Goal: Answer question/provide support: Share knowledge or assist other users

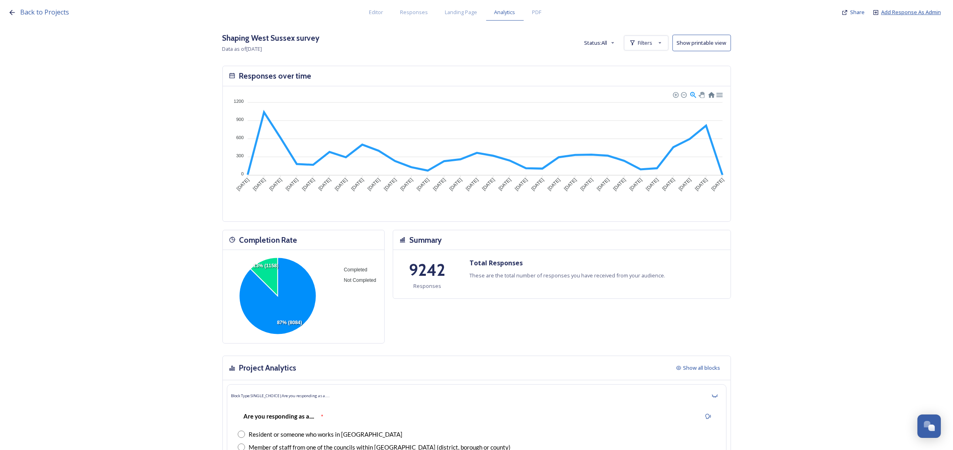
click at [898, 13] on span "Add Response As Admin" at bounding box center [911, 11] width 60 height 7
click at [597, 283] on div "Total Responses These are the total number of responses you have received from …" at bounding box center [568, 268] width 220 height 29
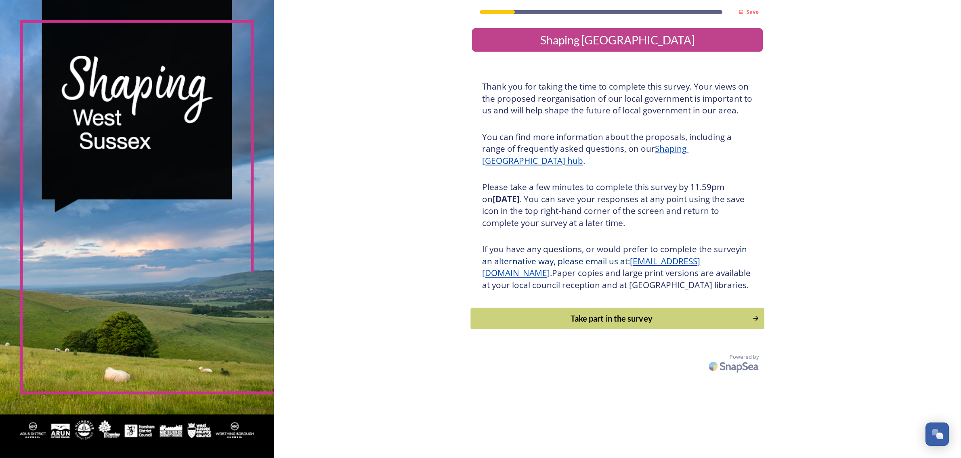
click at [618, 325] on div "Take part in the survey" at bounding box center [611, 318] width 273 height 12
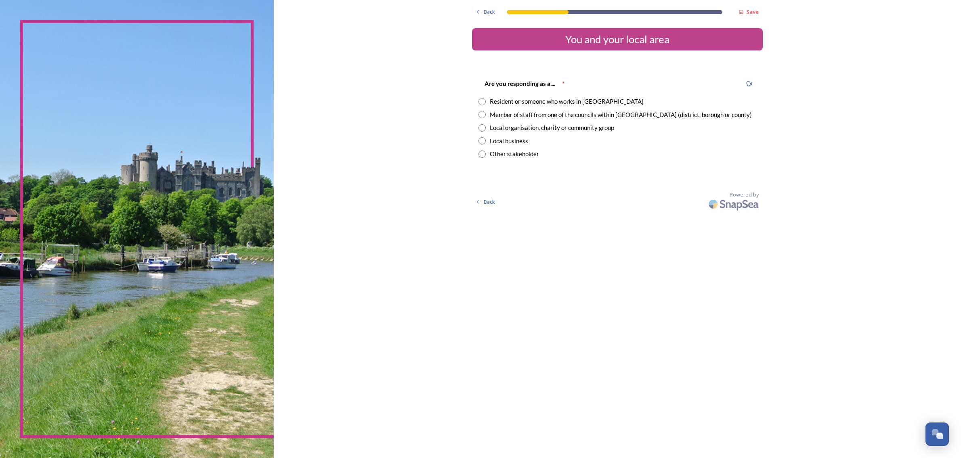
click at [481, 152] on input "radio" at bounding box center [481, 154] width 7 height 7
radio input "true"
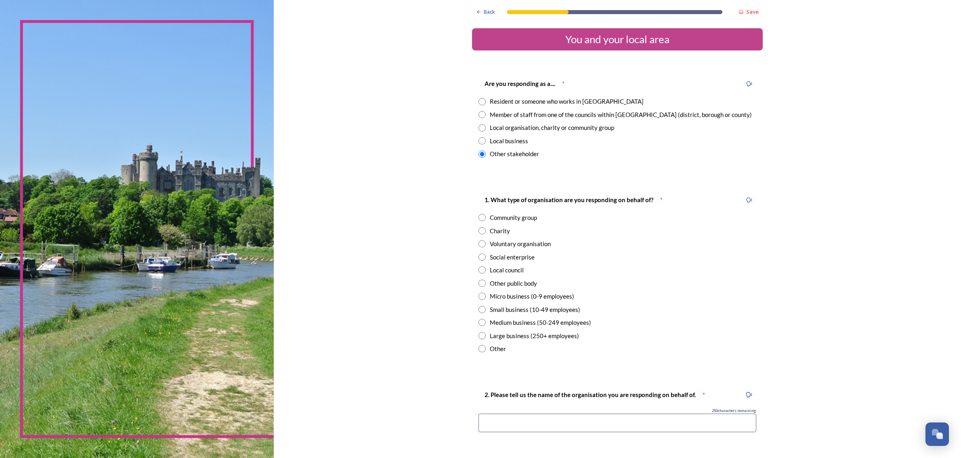
click at [478, 130] on input "radio" at bounding box center [481, 127] width 7 height 7
radio input "true"
click at [481, 152] on input "radio" at bounding box center [481, 154] width 7 height 7
radio input "true"
click at [479, 283] on input "radio" at bounding box center [481, 283] width 7 height 7
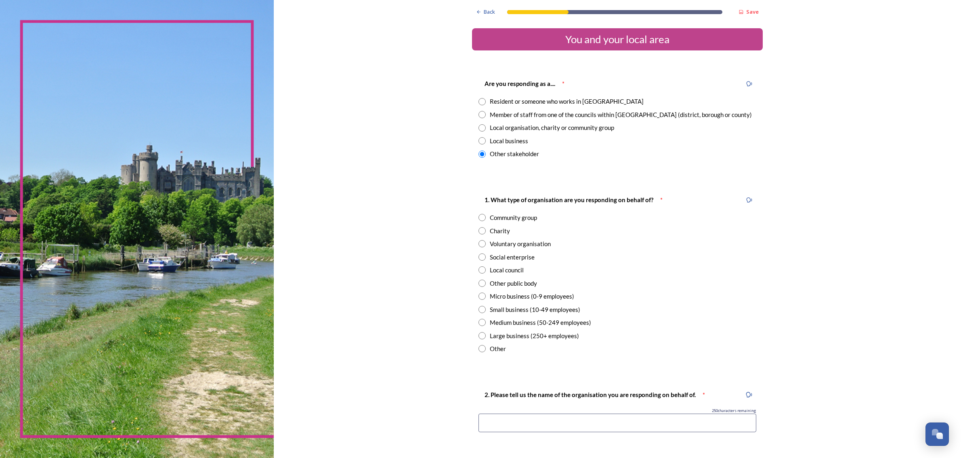
radio input "true"
click at [544, 423] on input at bounding box center [617, 423] width 278 height 19
click at [519, 429] on input at bounding box center [617, 423] width 278 height 19
paste input "NHS Sussex Integrated Care Board (ICB)"
type input "NHS Sussex Integrated Care Board (ICB)"
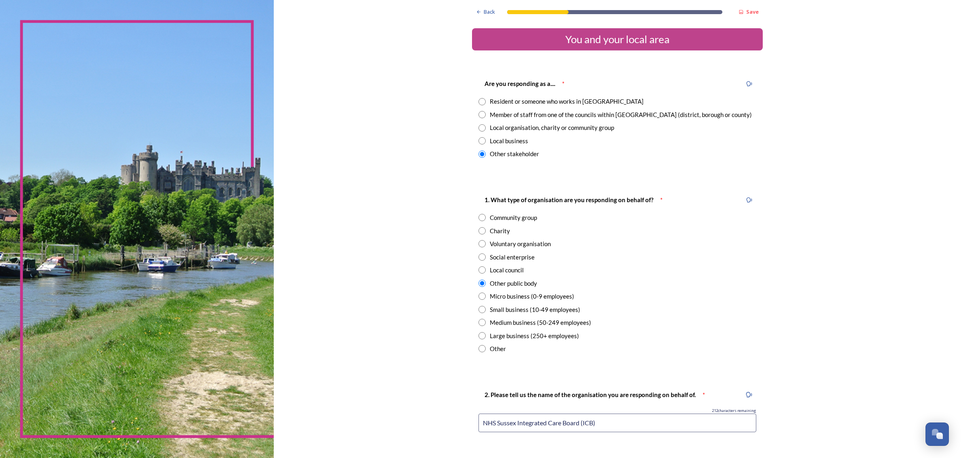
click at [721, 297] on div "Micro business (0-9 employees)" at bounding box center [617, 296] width 278 height 9
radio input "false"
radio input "true"
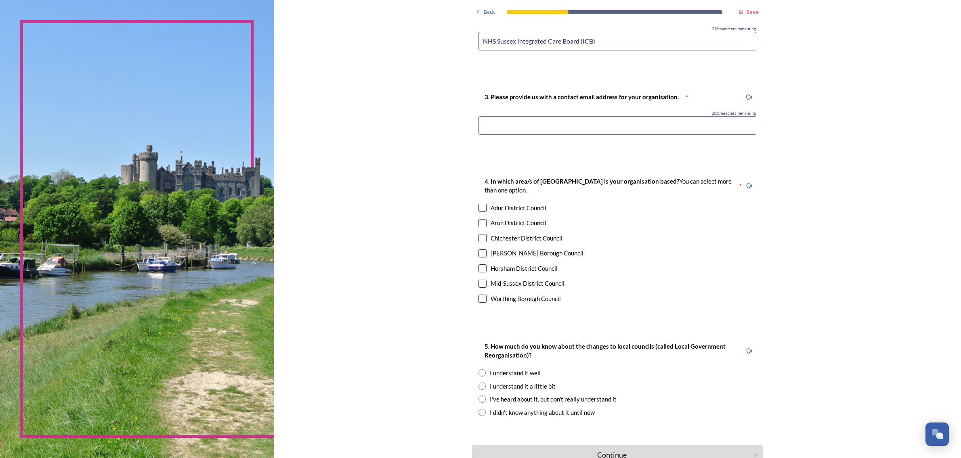
scroll to position [404, 0]
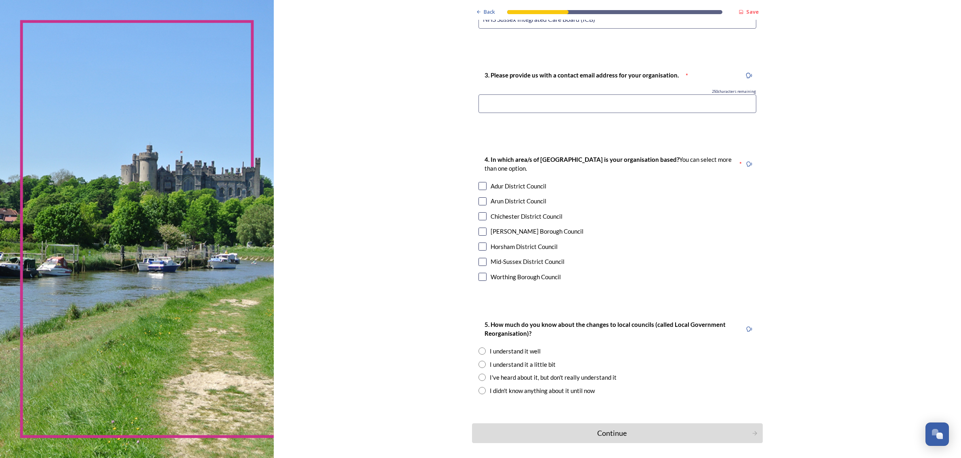
click at [506, 105] on input at bounding box center [617, 103] width 278 height 19
paste input "jean.lansimaki@nhs.net"
type input "jean.lansimaki@nhs.net"
click at [478, 187] on input "checkbox" at bounding box center [482, 186] width 8 height 8
checkbox input "true"
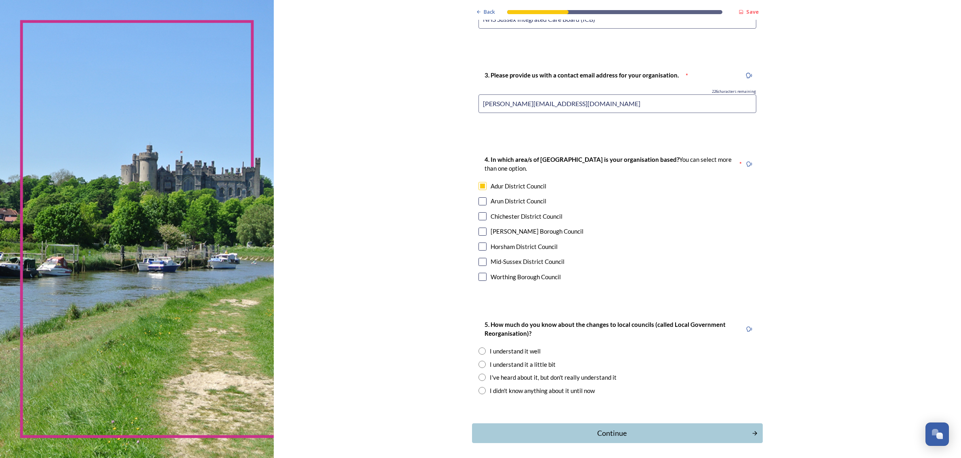
click at [478, 201] on input "checkbox" at bounding box center [482, 201] width 8 height 8
checkbox input "true"
click at [478, 214] on input "checkbox" at bounding box center [482, 216] width 8 height 8
checkbox input "true"
click at [478, 232] on input "checkbox" at bounding box center [482, 232] width 8 height 8
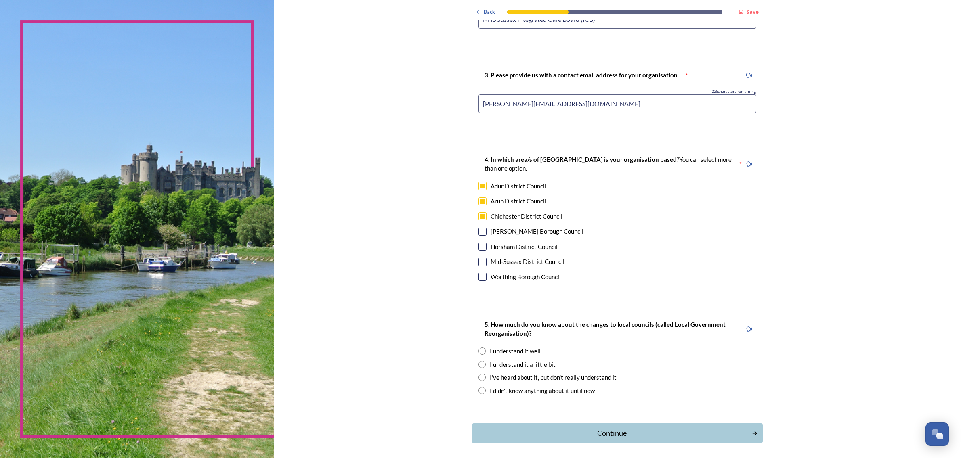
checkbox input "true"
click at [479, 246] on input "checkbox" at bounding box center [482, 247] width 8 height 8
checkbox input "true"
click at [479, 257] on div "Mid-Sussex District Council" at bounding box center [617, 261] width 278 height 9
checkbox input "true"
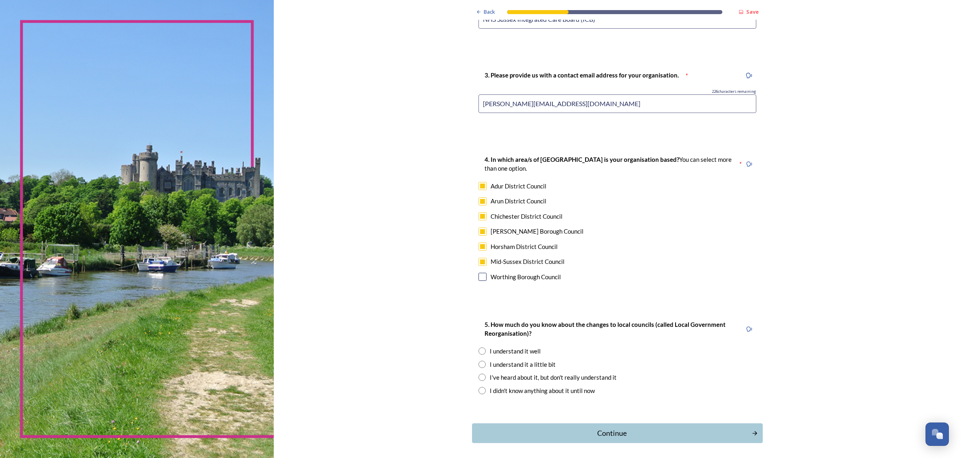
click at [479, 275] on input "checkbox" at bounding box center [482, 277] width 8 height 8
checkbox input "true"
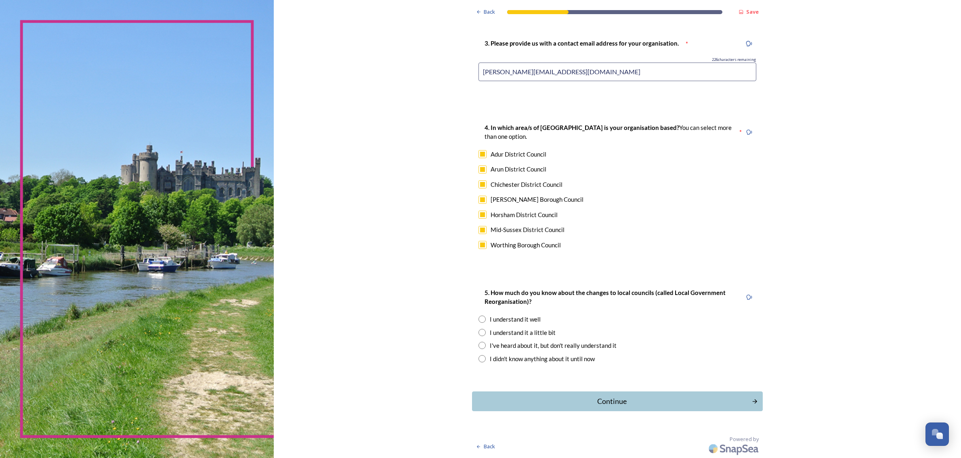
click at [480, 319] on input "radio" at bounding box center [481, 319] width 7 height 7
radio input "true"
click at [580, 398] on div "Continue" at bounding box center [611, 401] width 273 height 11
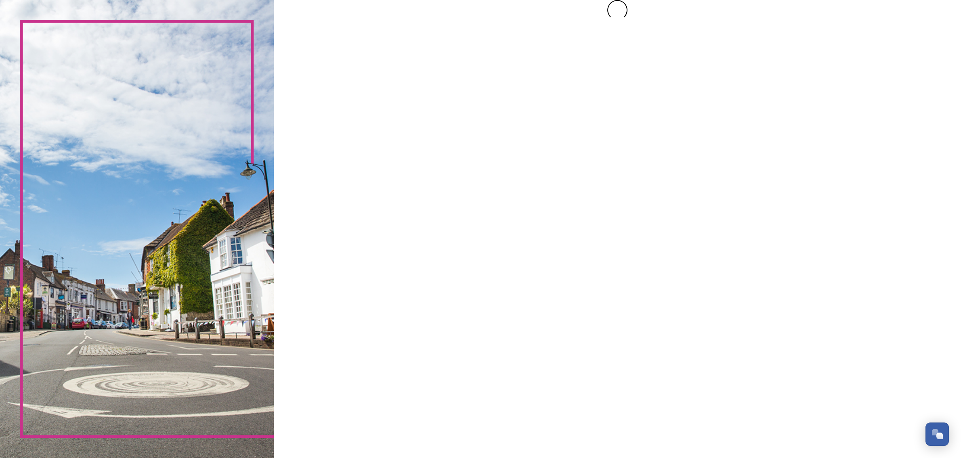
scroll to position [0, 0]
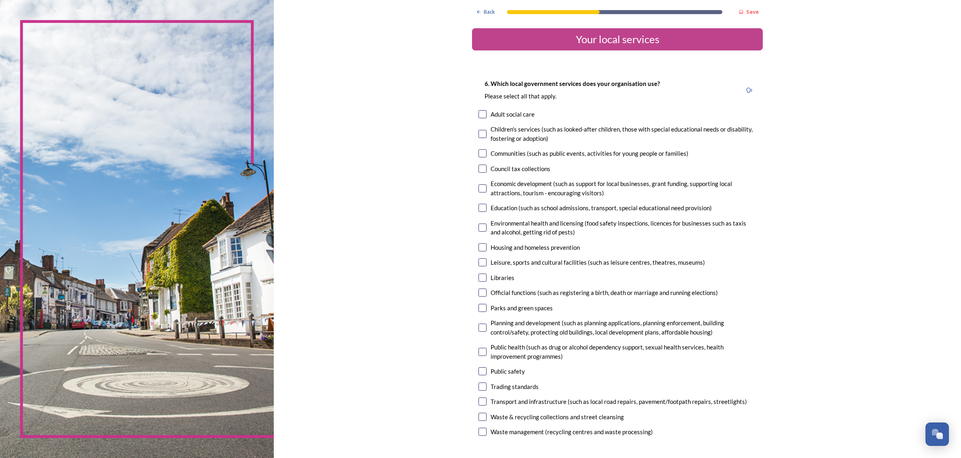
click at [479, 114] on input "checkbox" at bounding box center [482, 114] width 8 height 8
checkbox input "true"
click at [480, 134] on input "checkbox" at bounding box center [482, 134] width 8 height 8
checkbox input "true"
click at [482, 247] on input "checkbox" at bounding box center [482, 247] width 8 height 8
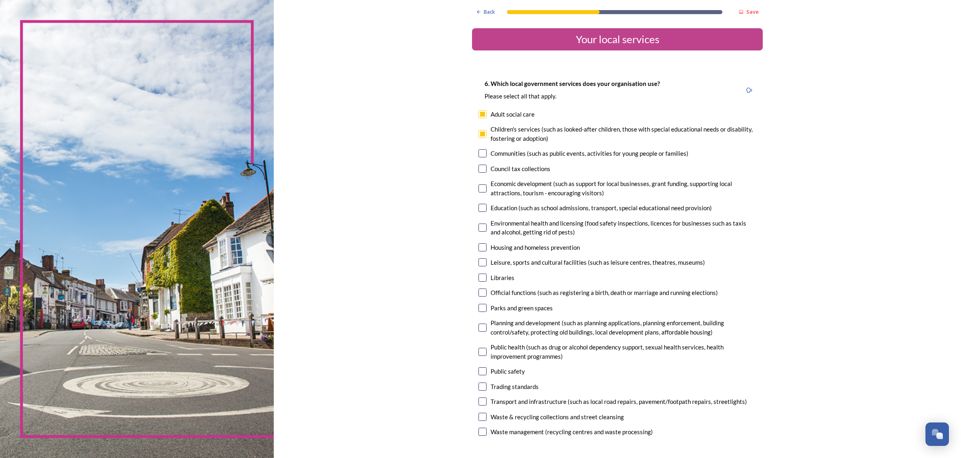
checkbox input "true"
click at [479, 327] on input "checkbox" at bounding box center [482, 328] width 8 height 8
checkbox input "true"
click at [479, 354] on input "checkbox" at bounding box center [482, 352] width 8 height 8
checkbox input "true"
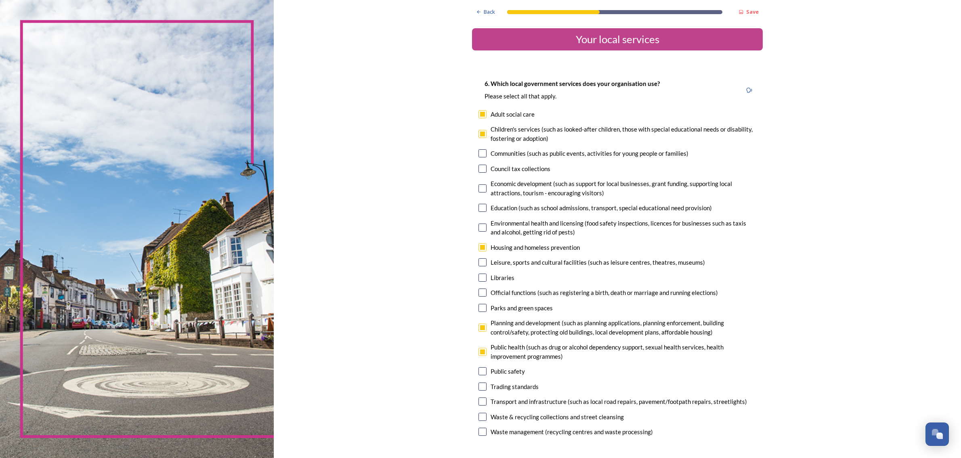
scroll to position [75, 0]
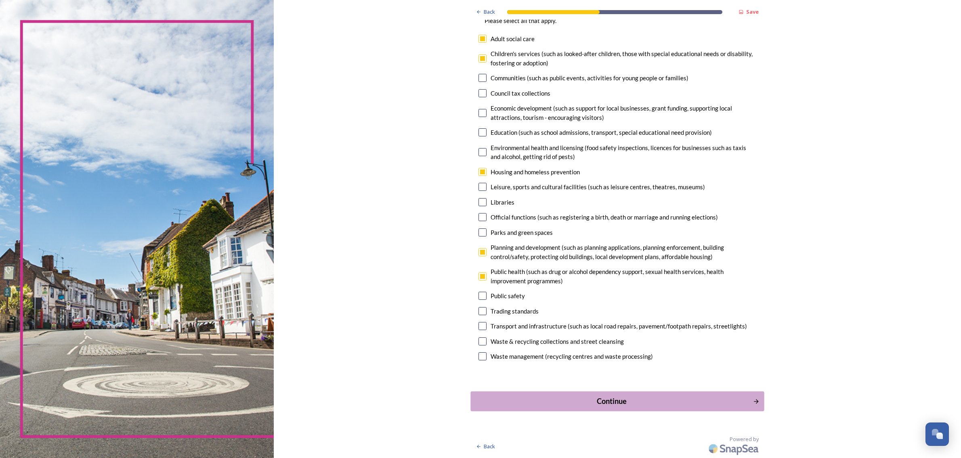
click at [654, 404] on div "Continue" at bounding box center [611, 401] width 273 height 11
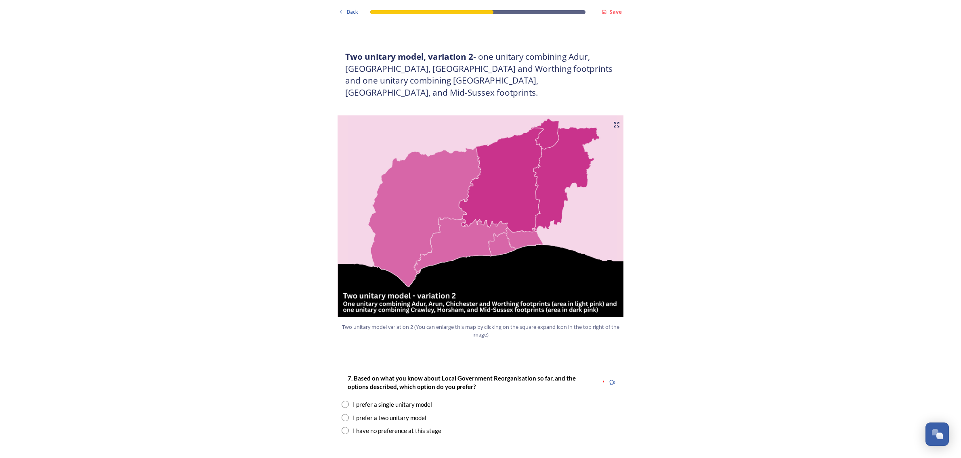
scroll to position [1009, 0]
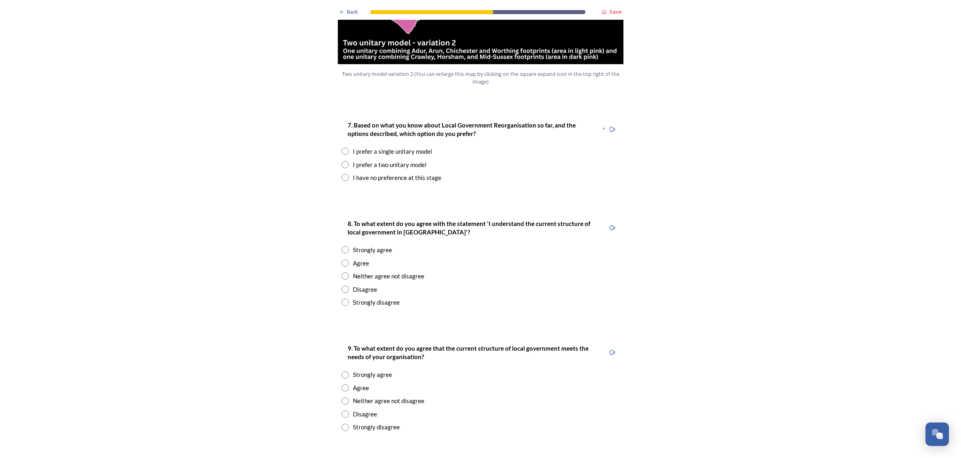
click at [341, 148] on input "radio" at bounding box center [344, 151] width 7 height 7
radio input "true"
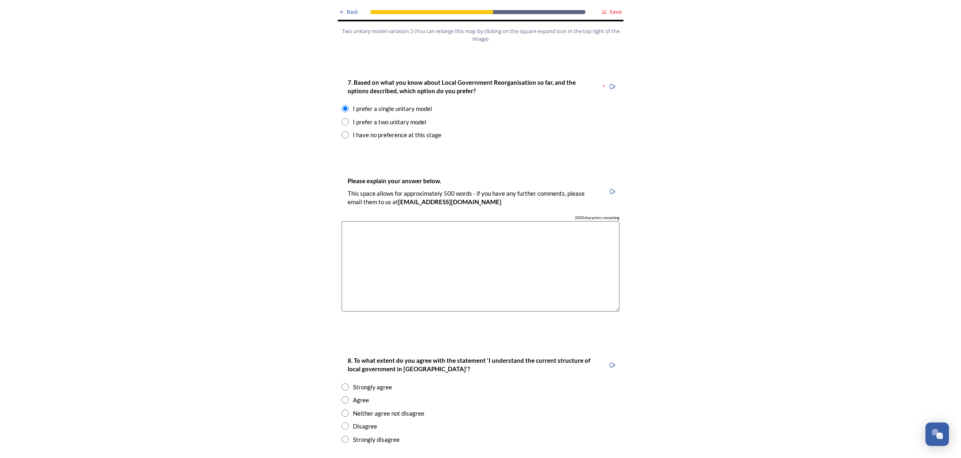
scroll to position [1211, 0]
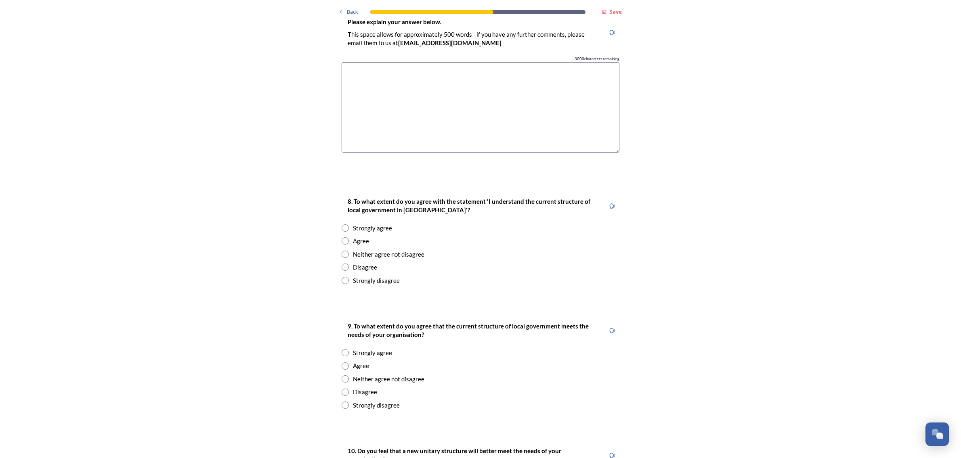
click at [341, 224] on input "radio" at bounding box center [344, 227] width 7 height 7
radio input "true"
click at [343, 389] on input "radio" at bounding box center [344, 392] width 7 height 7
radio input "true"
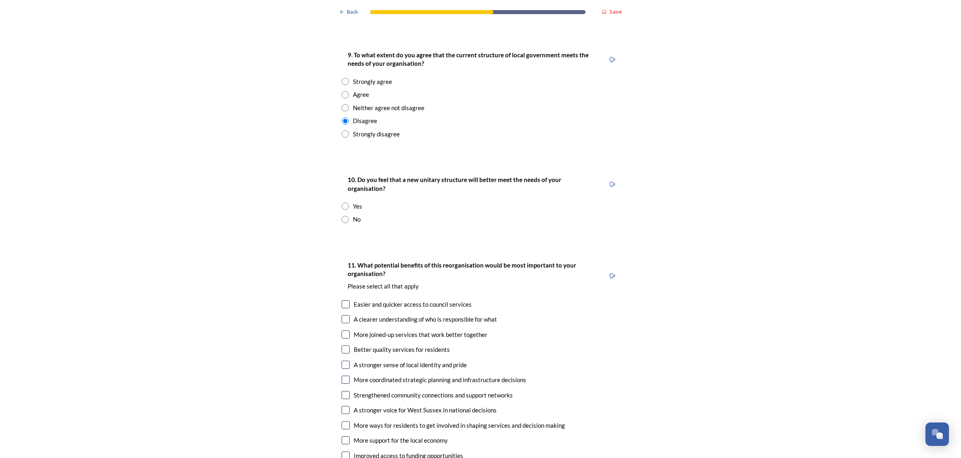
scroll to position [1514, 0]
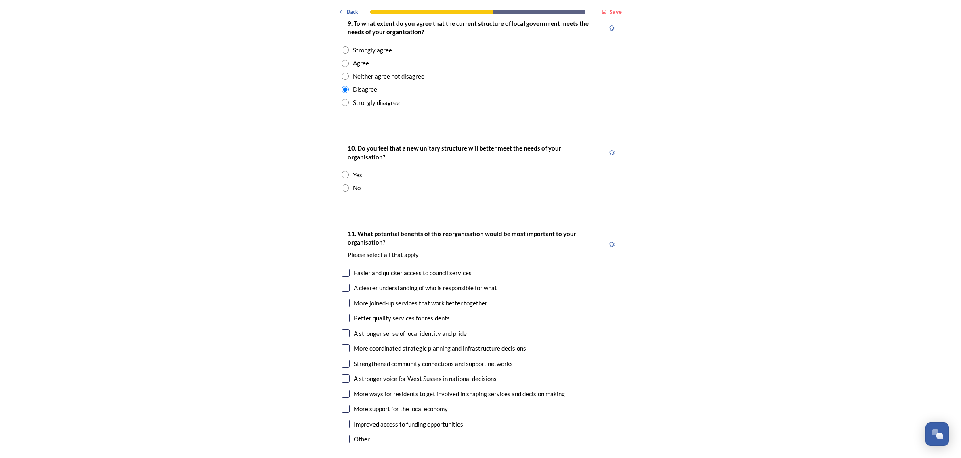
click at [343, 171] on input "radio" at bounding box center [344, 174] width 7 height 7
radio input "true"
click at [341, 299] on input "checkbox" at bounding box center [345, 303] width 8 height 8
checkbox input "true"
click at [348, 344] on div "More coordinated strategic planning and infrastructure decisions" at bounding box center [480, 348] width 278 height 9
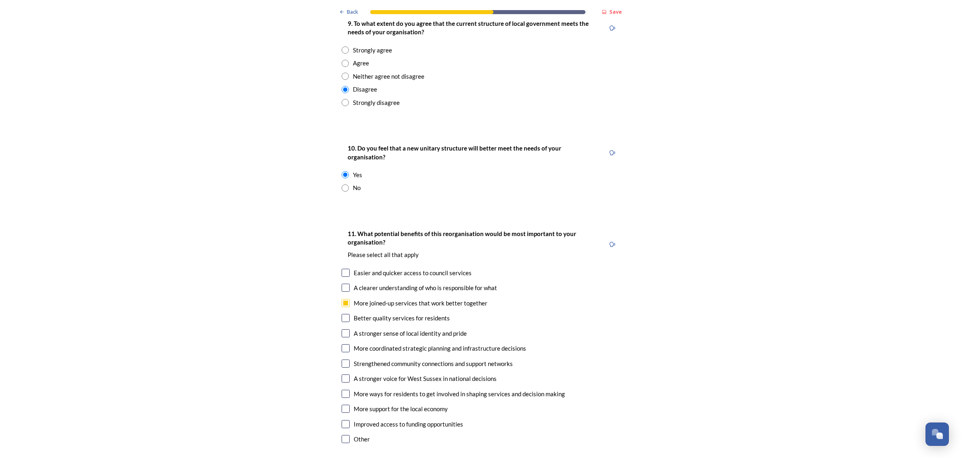
checkbox input "true"
click at [341, 375] on input "checkbox" at bounding box center [345, 379] width 8 height 8
checkbox input "true"
drag, startPoint x: 340, startPoint y: 390, endPoint x: 342, endPoint y: 400, distance: 9.8
click at [342, 420] on input "checkbox" at bounding box center [345, 424] width 8 height 8
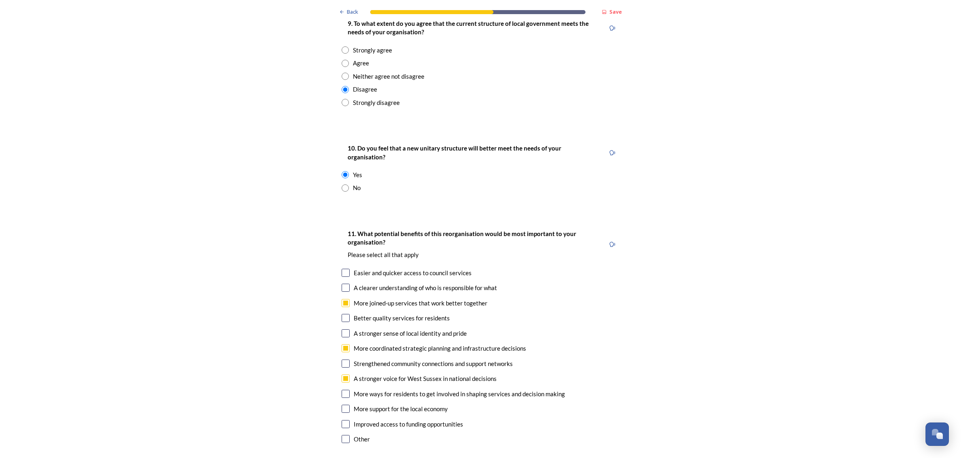
checkbox input "true"
click at [342, 435] on input "checkbox" at bounding box center [345, 439] width 8 height 8
checkbox input "true"
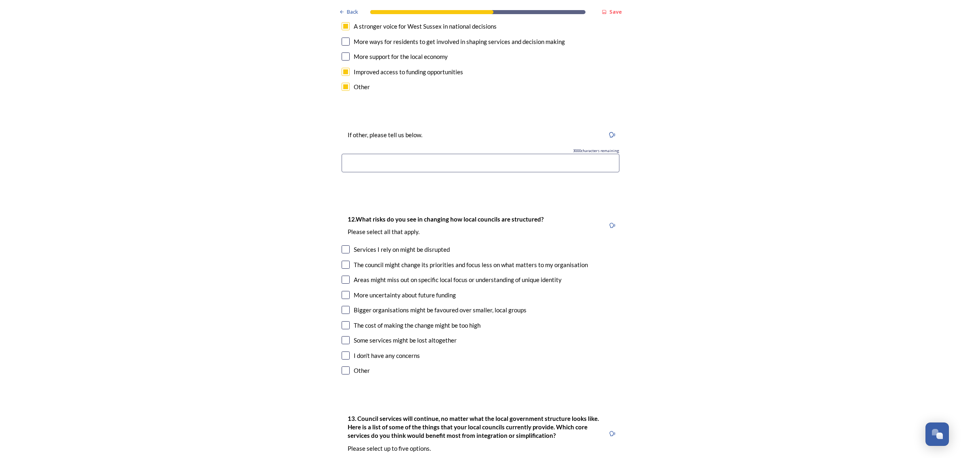
scroll to position [1867, 0]
click at [360, 153] on input at bounding box center [480, 162] width 278 height 19
paste input "The Local Government Reorganisation (LGR) in Sussex presents a strategic opport…"
type input "The Local Government Reorganisation (LGR) in Sussex presents a strategic opport…"
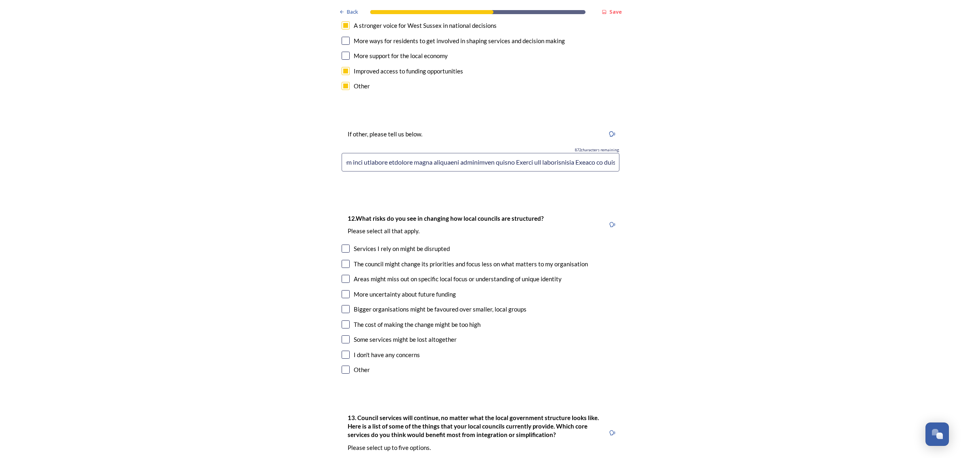
click at [341, 275] on input "checkbox" at bounding box center [345, 279] width 8 height 8
checkbox input "true"
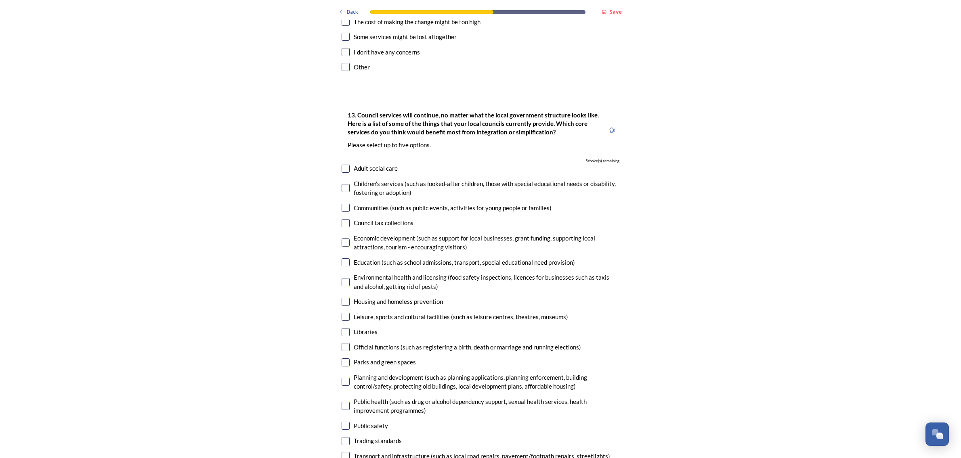
click at [342, 239] on input "checkbox" at bounding box center [345, 243] width 8 height 8
checkbox input "true"
click at [341, 298] on input "checkbox" at bounding box center [345, 302] width 8 height 8
checkbox input "true"
click at [341, 378] on input "checkbox" at bounding box center [345, 382] width 8 height 8
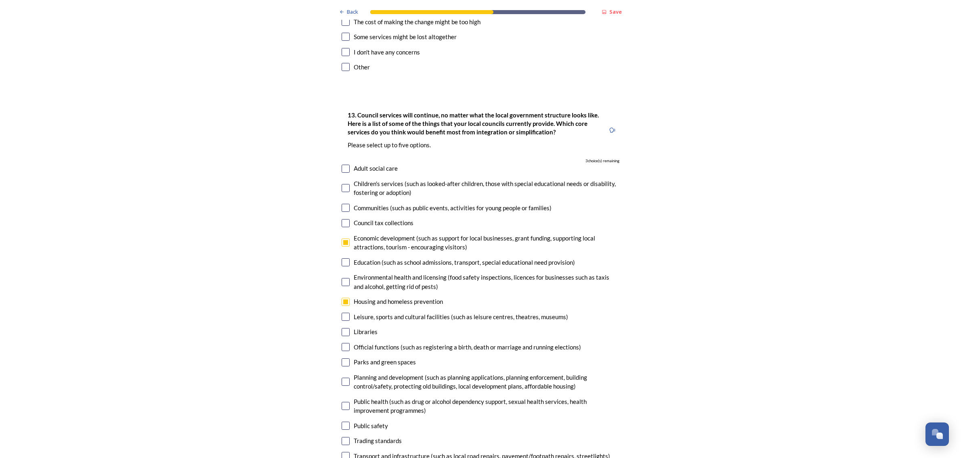
checkbox input "true"
click at [341, 397] on div "Public health (such as drug or alcohol dependency support, sexual health servic…" at bounding box center [480, 406] width 278 height 18
checkbox input "true"
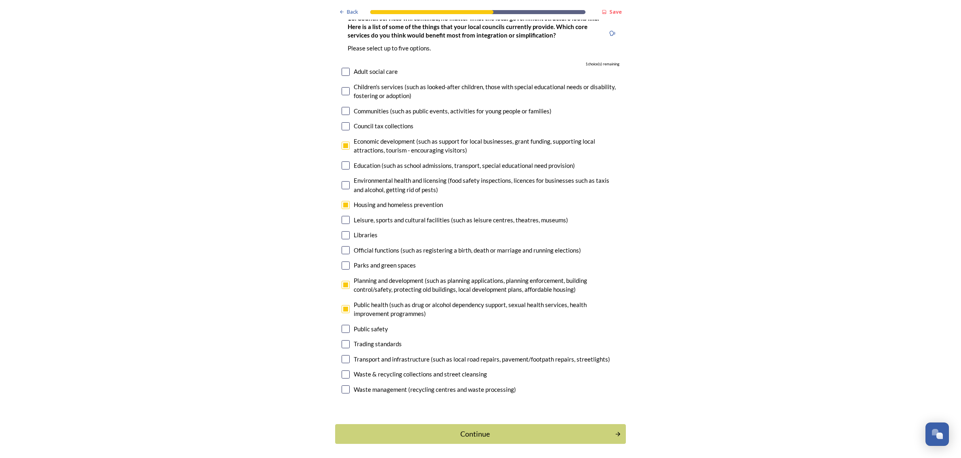
scroll to position [2267, 0]
click at [420, 428] on div "Continue" at bounding box center [474, 433] width 273 height 11
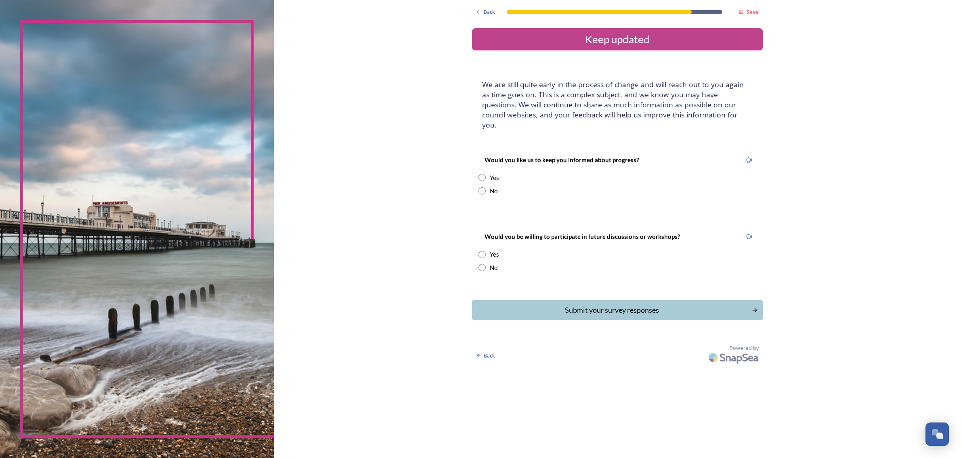
click at [480, 174] on input "radio" at bounding box center [481, 177] width 7 height 7
radio input "true"
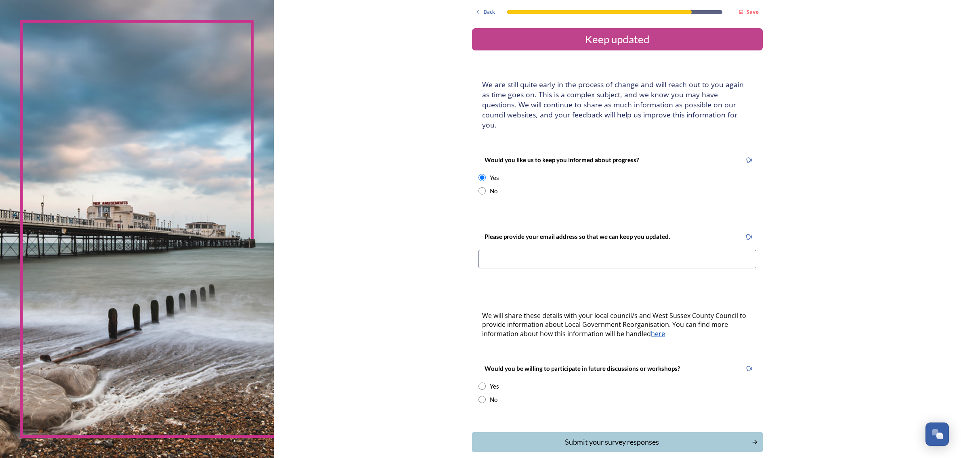
click at [515, 250] on input at bounding box center [617, 259] width 278 height 19
paste input "The Local Government Reorganisation (LGR) in Sussex presents a strategic opport…"
type input "The Local Government Reorganisation (LGR) in Sussex presents a strategic opport…"
drag, startPoint x: 747, startPoint y: 251, endPoint x: -80, endPoint y: 258, distance: 826.7
click at [0, 258] on html "Back Save Keep updated We are still quite early in the process of change and wi…" at bounding box center [480, 229] width 961 height 458
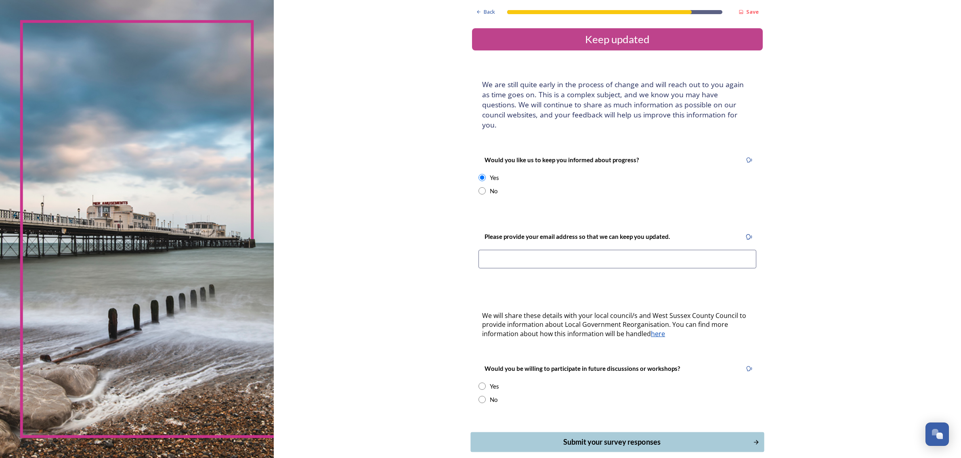
click at [547, 437] on div "Submit your survey responses" at bounding box center [611, 442] width 273 height 11
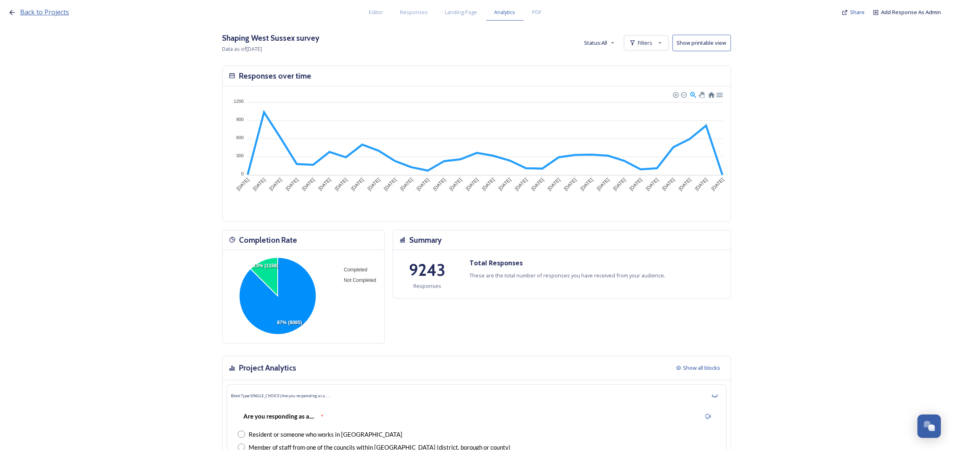
click at [41, 12] on span "Back to Projects" at bounding box center [44, 12] width 49 height 9
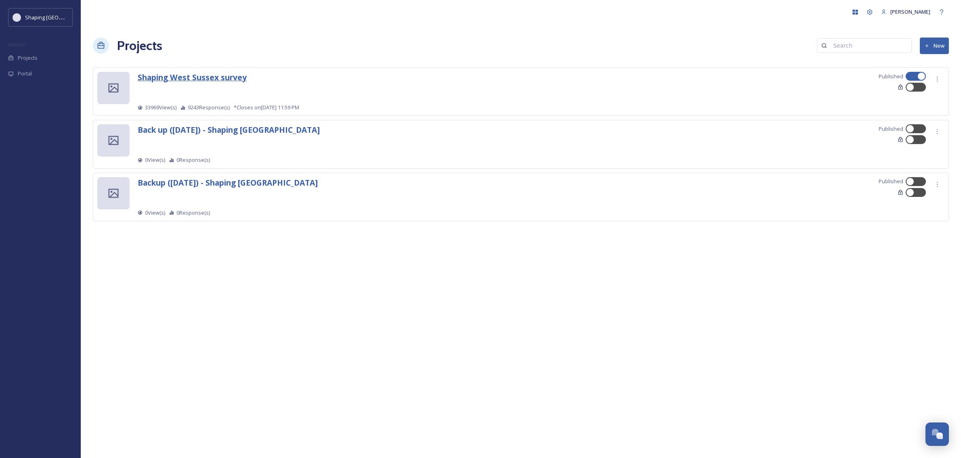
click at [179, 77] on strong "Shaping West Sussex survey" at bounding box center [192, 77] width 109 height 11
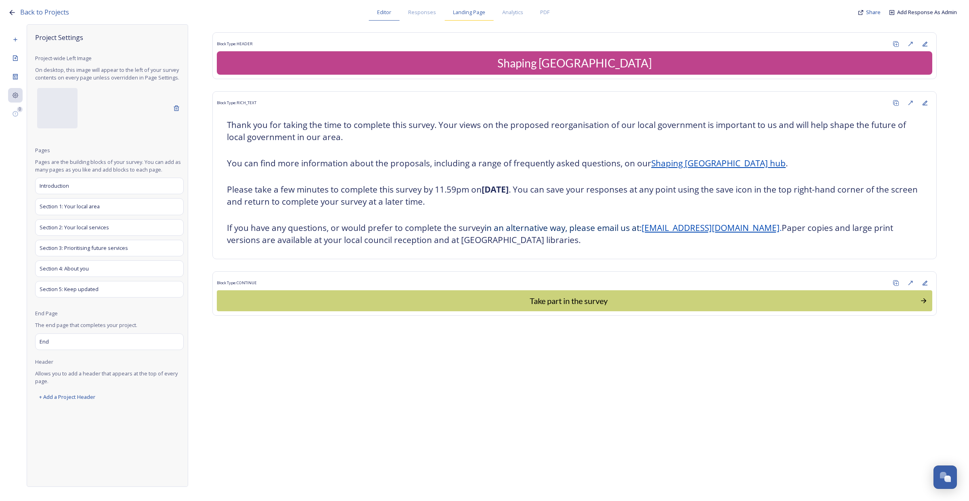
click at [475, 13] on span "Landing Page" at bounding box center [469, 12] width 32 height 8
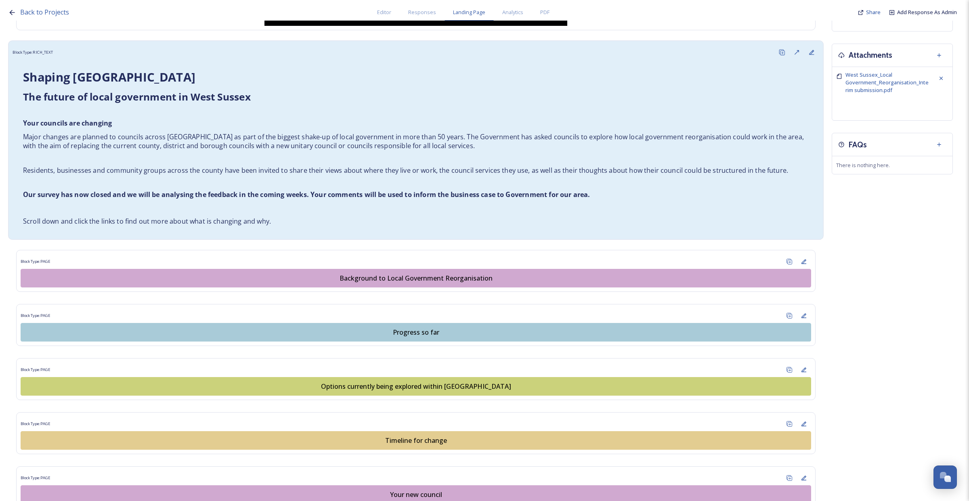
scroll to position [353, 0]
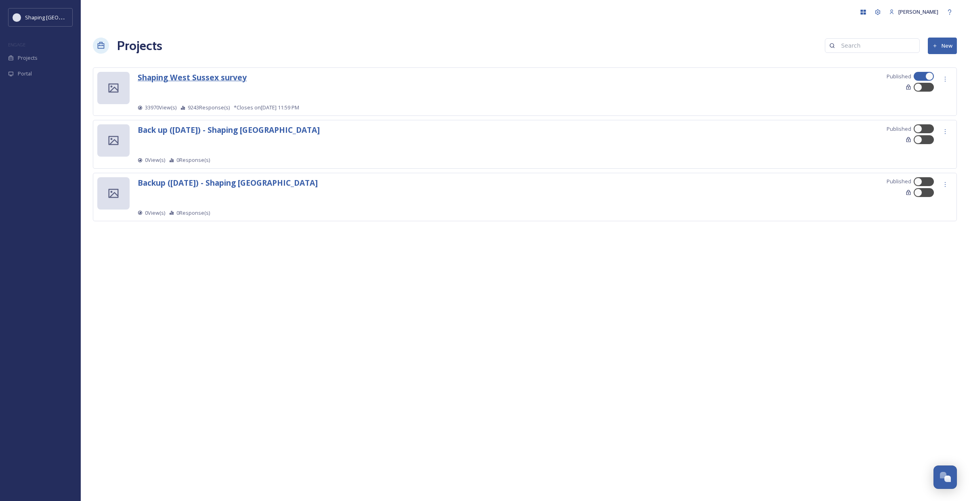
click at [190, 79] on strong "Shaping West Sussex survey" at bounding box center [192, 77] width 109 height 11
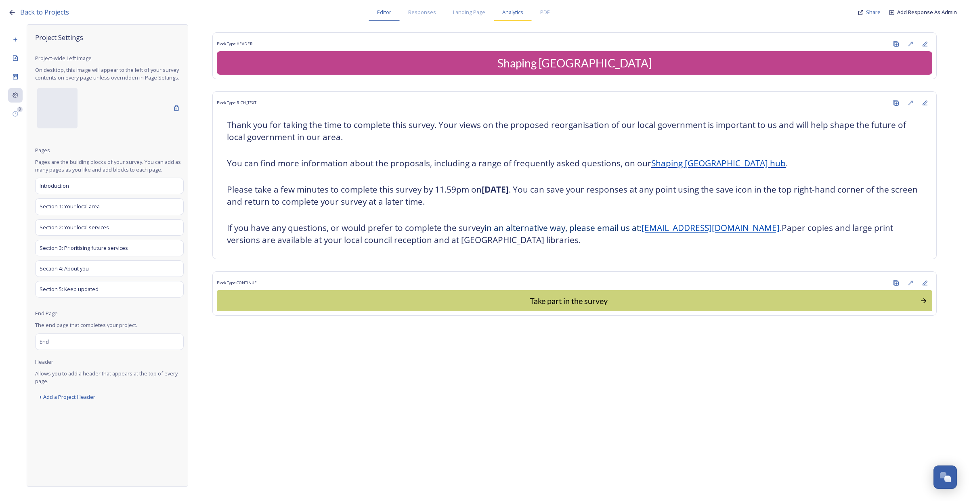
click at [515, 13] on span "Analytics" at bounding box center [512, 12] width 21 height 8
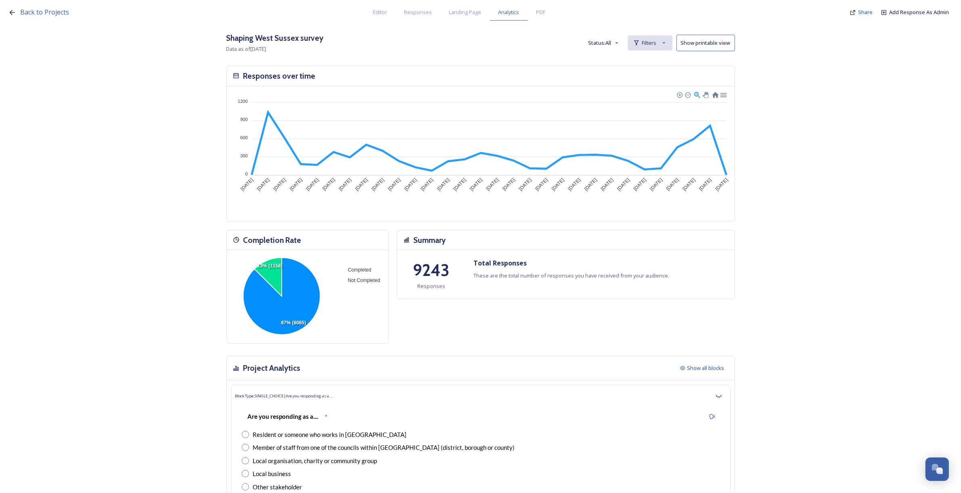
click at [648, 43] on span "Filters" at bounding box center [649, 43] width 15 height 8
click at [654, 59] on span "New Filter" at bounding box center [653, 61] width 24 height 8
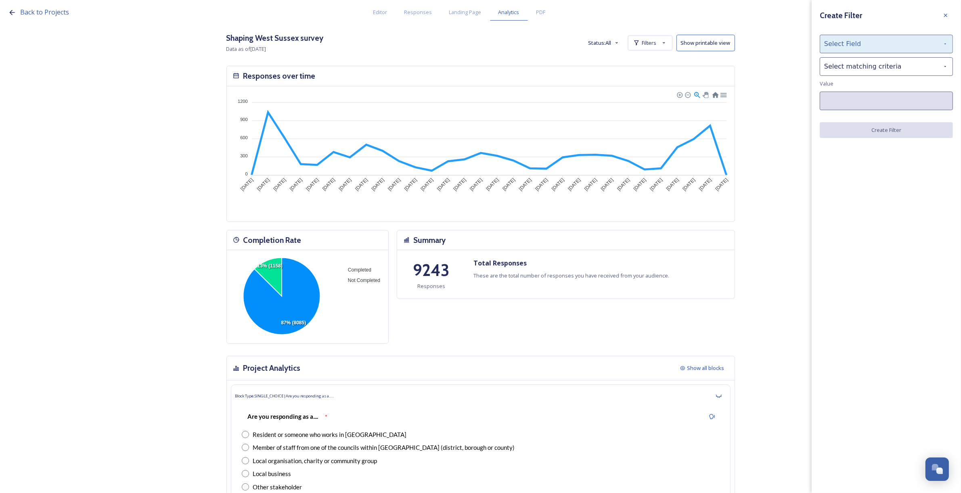
click at [845, 42] on div "Select Field" at bounding box center [886, 44] width 133 height 19
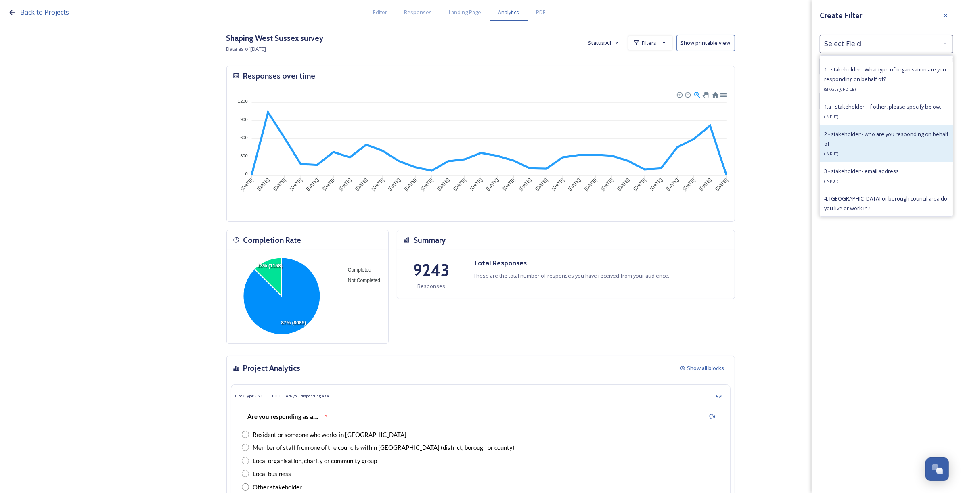
scroll to position [353, 0]
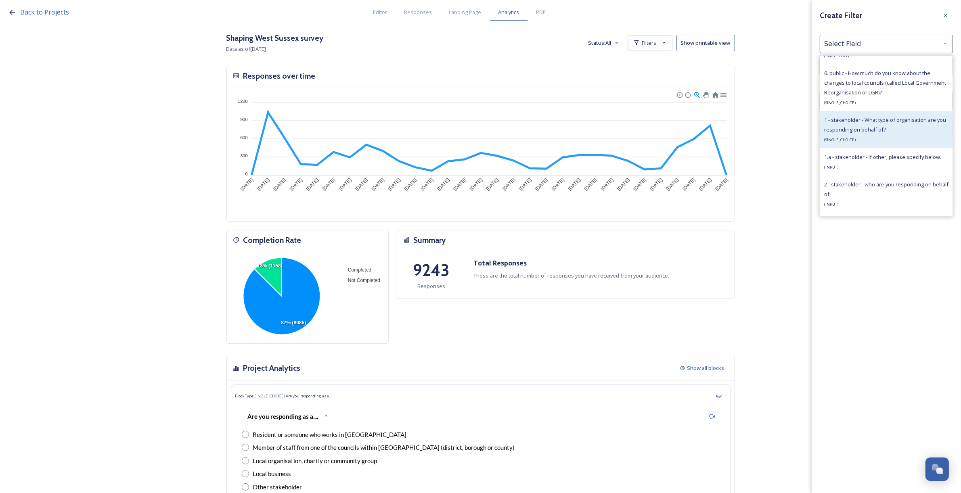
click at [882, 132] on span "1 - stakeholder - What type of organisation are you responding on behalf of?" at bounding box center [885, 124] width 122 height 17
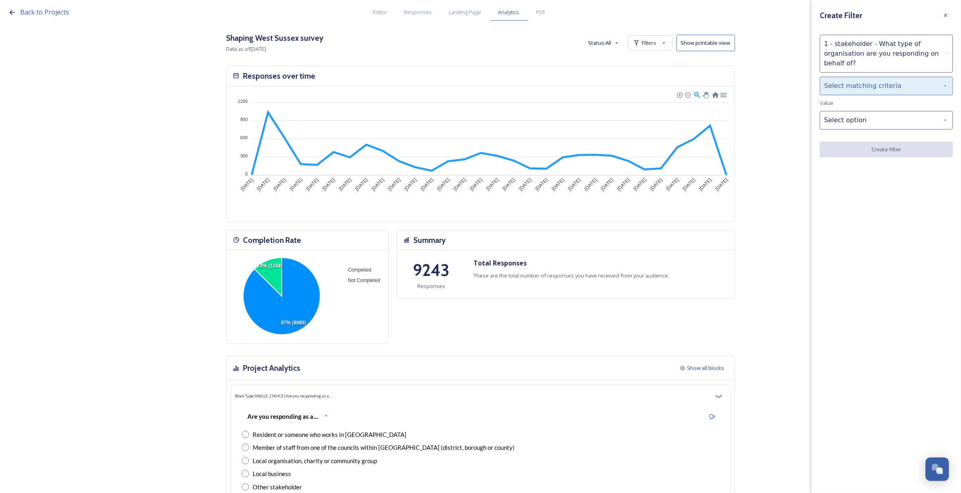
click at [865, 90] on div "Select matching criteria" at bounding box center [886, 86] width 133 height 19
click at [867, 140] on div "has" at bounding box center [886, 142] width 132 height 18
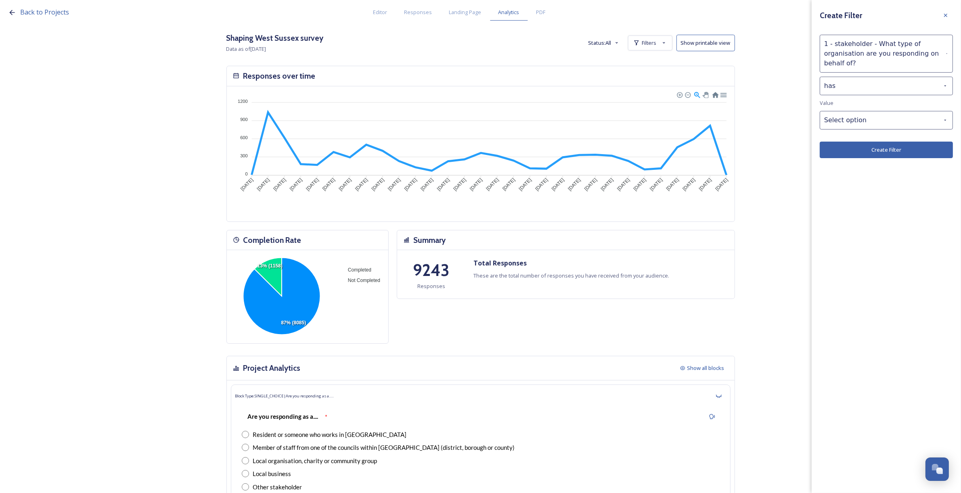
click at [866, 130] on div "Create Filter 1 - stakeholder - What type of organisation are you responding on…" at bounding box center [886, 83] width 149 height 166
click at [865, 116] on div "Select option" at bounding box center [886, 120] width 133 height 19
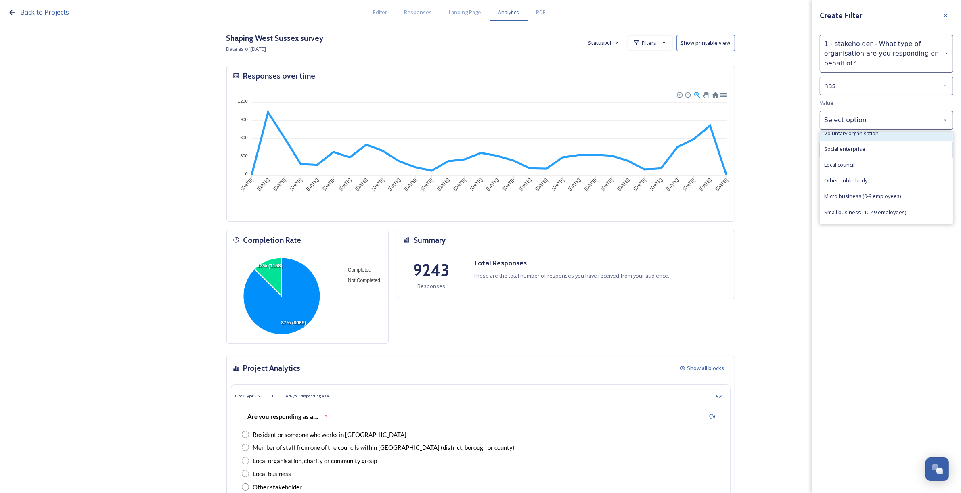
scroll to position [0, 0]
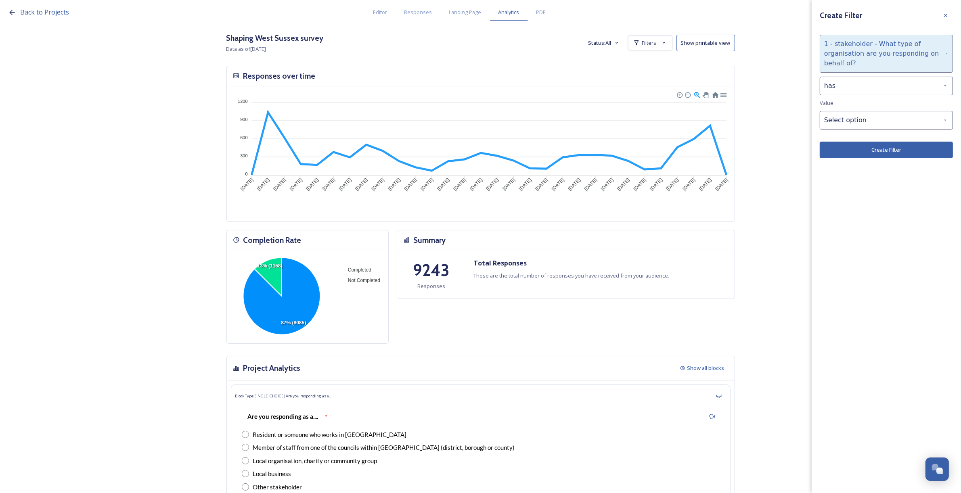
click at [887, 59] on div "1 - stakeholder - What type of organisation are you responding on behalf of?" at bounding box center [886, 54] width 133 height 38
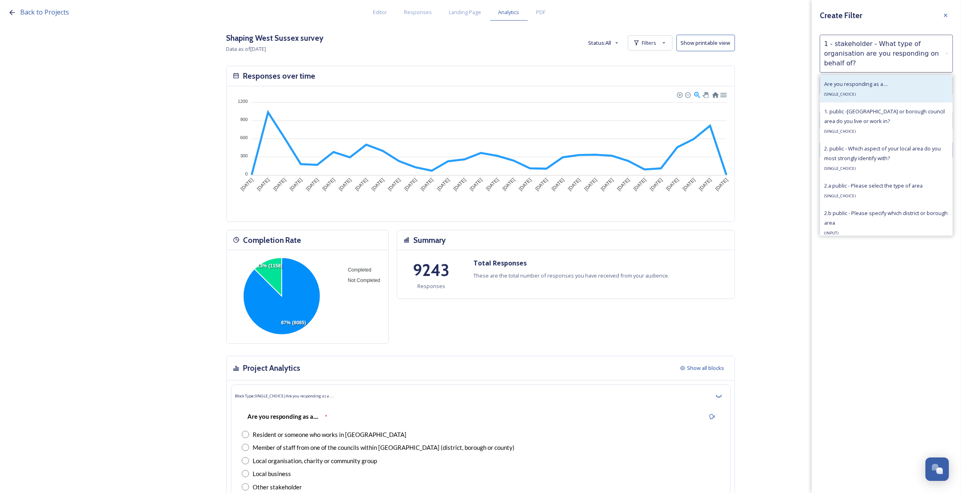
click at [897, 100] on div "Are you responding as a.... ( SINGLE_CHOICE )" at bounding box center [886, 88] width 132 height 27
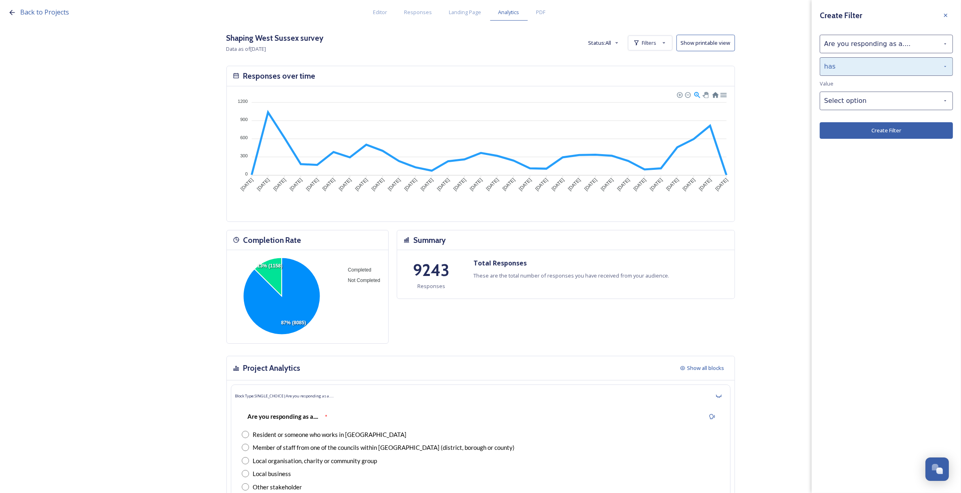
click at [885, 61] on div "has" at bounding box center [886, 66] width 133 height 19
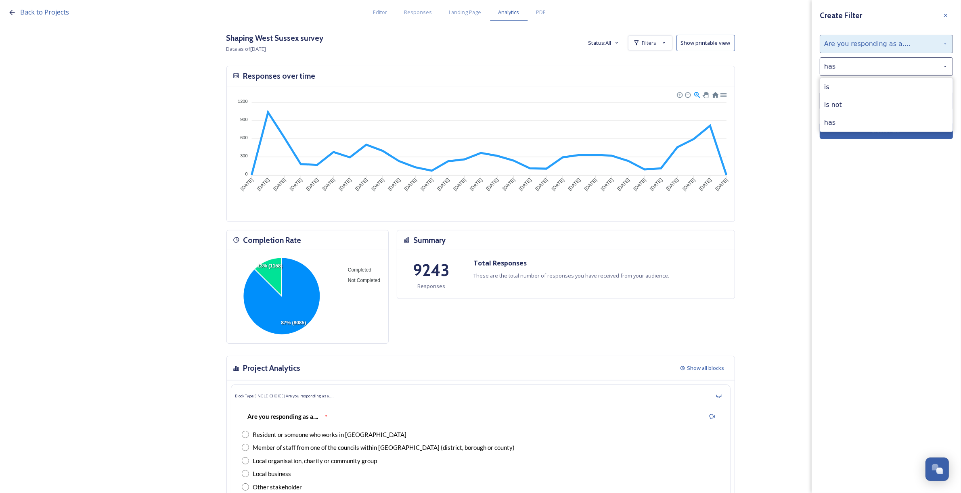
click at [891, 43] on div "Are you responding as a...." at bounding box center [886, 44] width 133 height 19
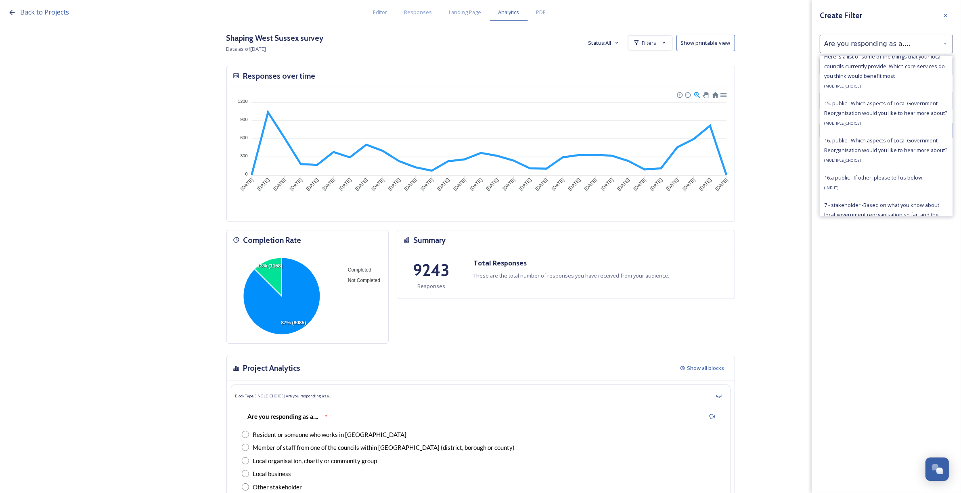
scroll to position [1362, 0]
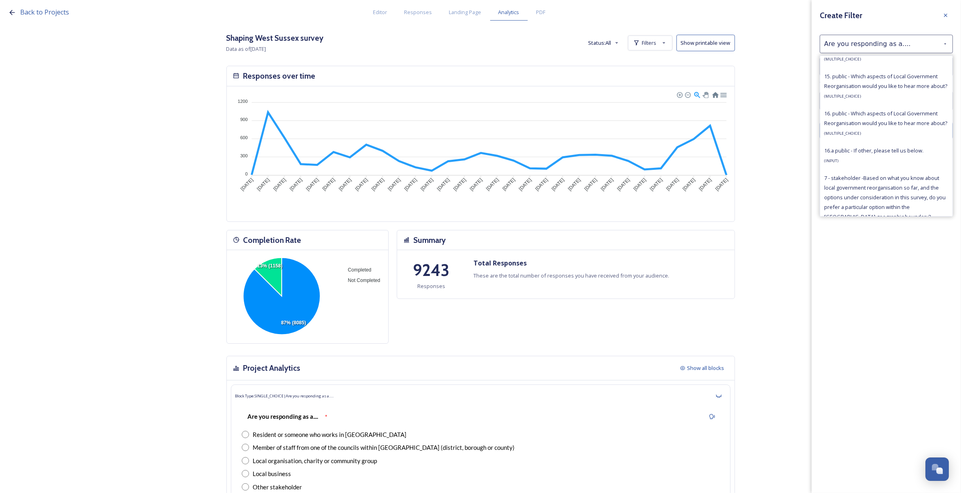
drag, startPoint x: 767, startPoint y: 275, endPoint x: 757, endPoint y: 261, distance: 17.7
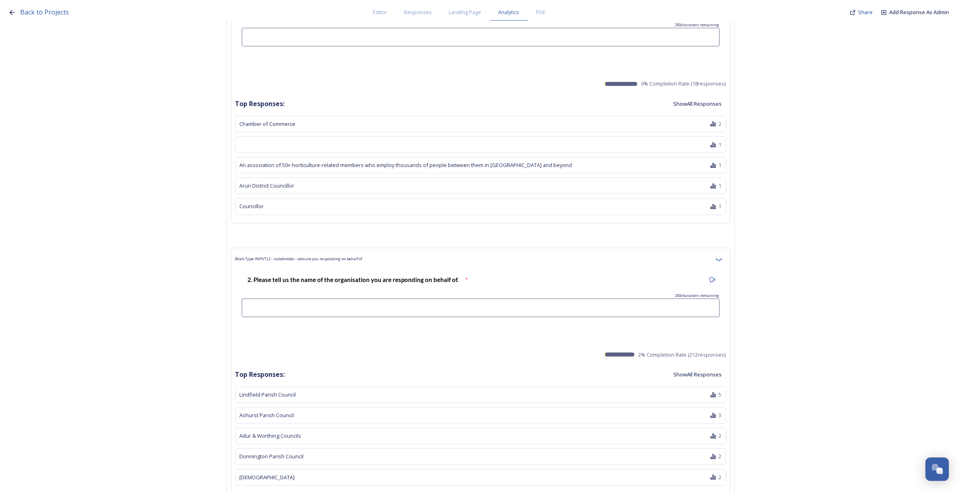
scroll to position [4087, 0]
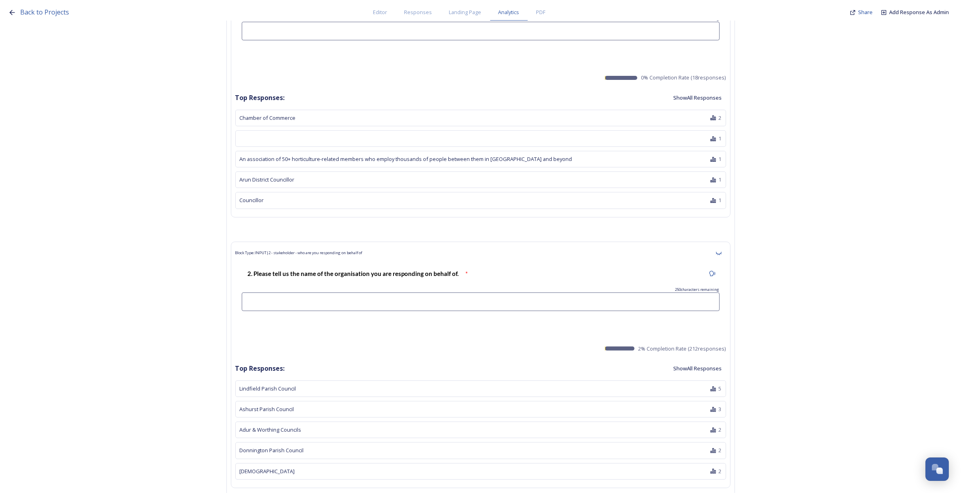
click at [699, 106] on button "Show All Responses" at bounding box center [698, 98] width 57 height 16
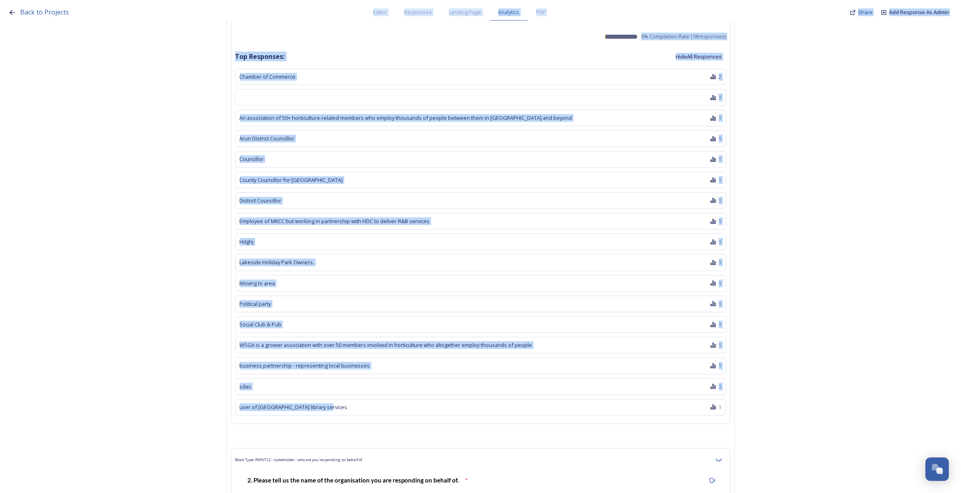
scroll to position [4093, 0]
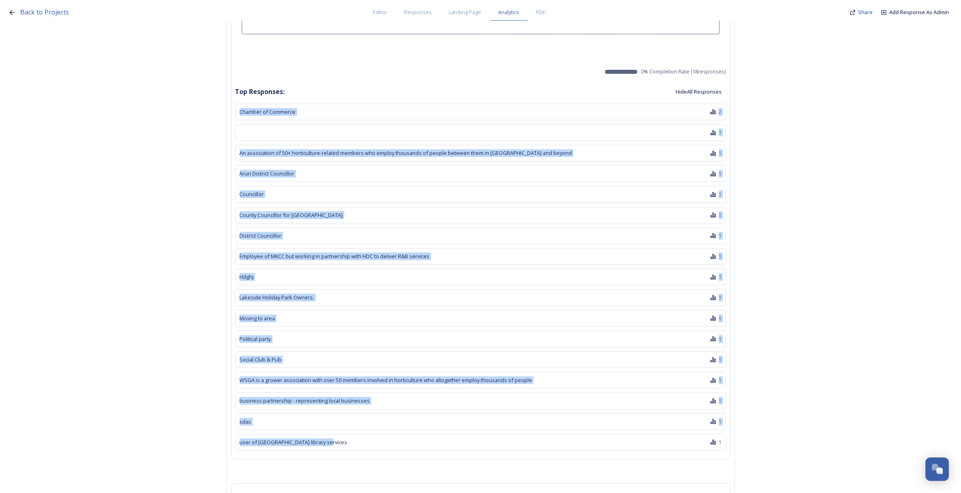
drag, startPoint x: 350, startPoint y: 259, endPoint x: 239, endPoint y: 120, distance: 177.3
click at [239, 120] on div "Top Responses: Hide All Responses Chamber of Commerce 2 1 An association of 50+…" at bounding box center [480, 269] width 491 height 371
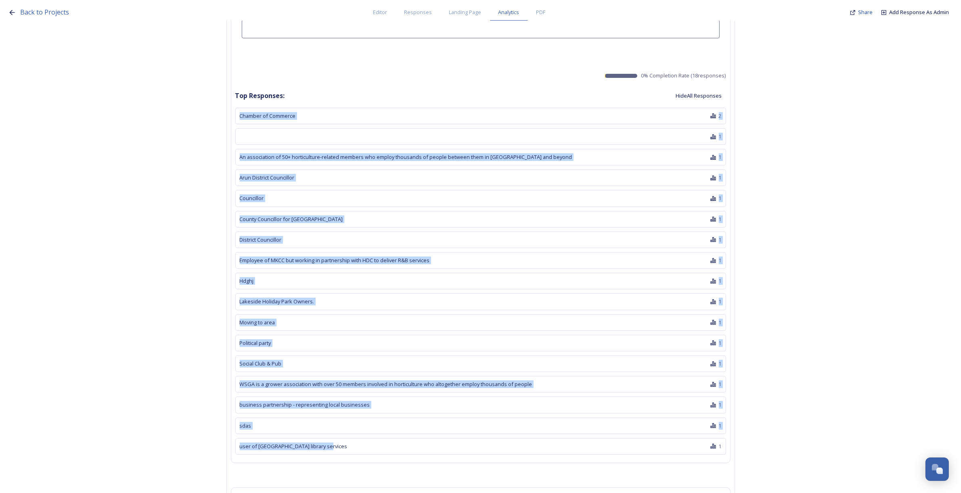
scroll to position [3992, 0]
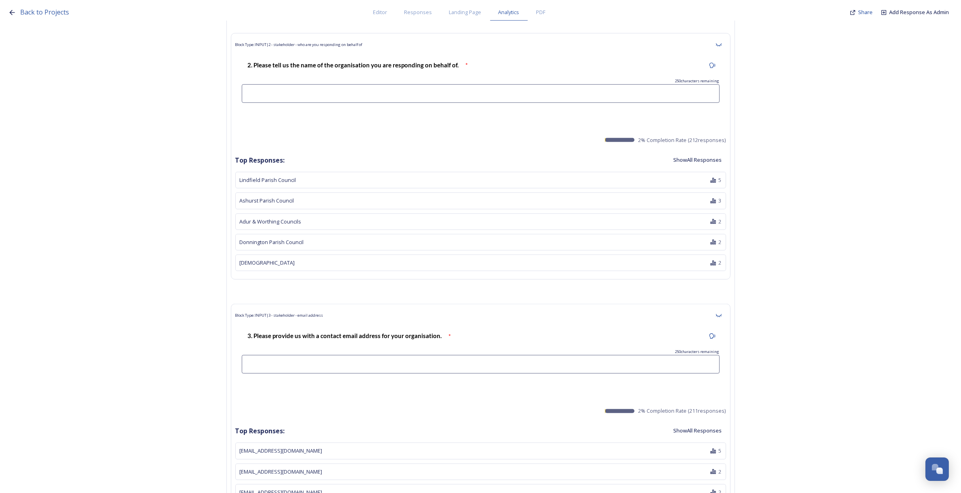
scroll to position [4547, 0]
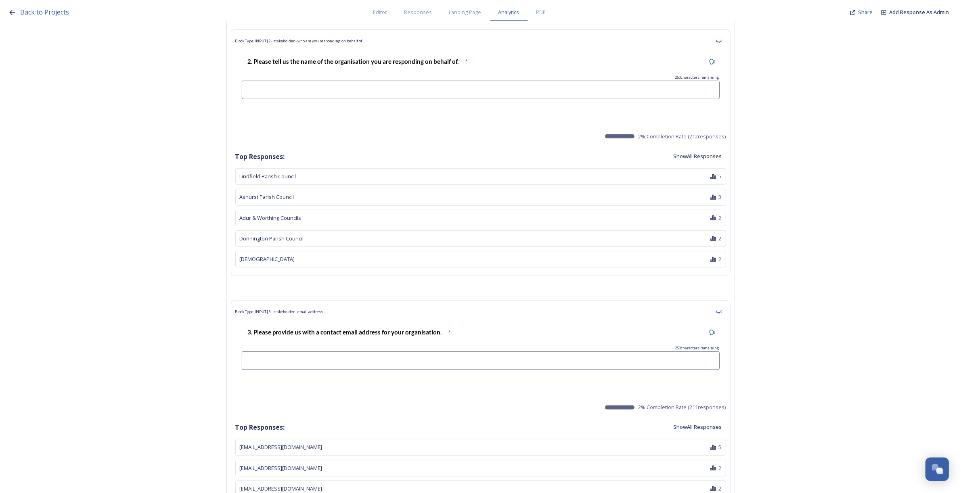
click at [698, 164] on button "Show All Responses" at bounding box center [698, 157] width 57 height 16
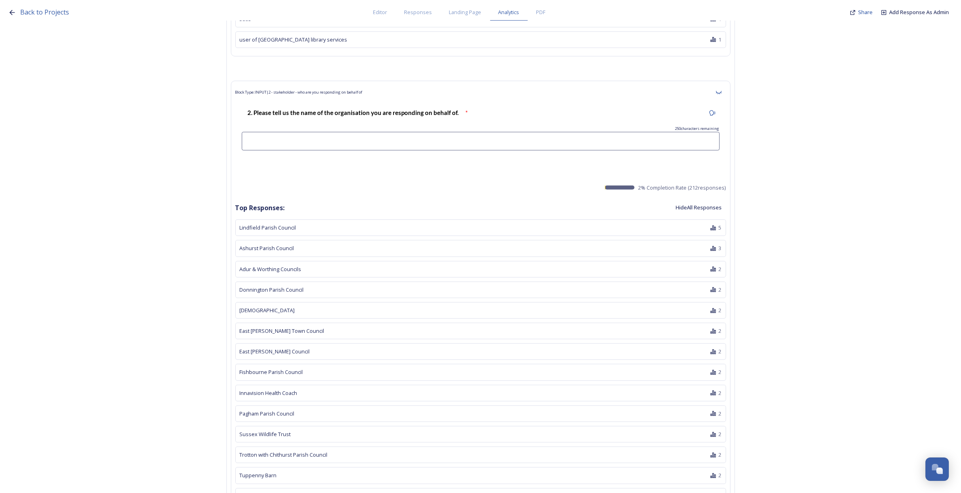
scroll to position [4497, 0]
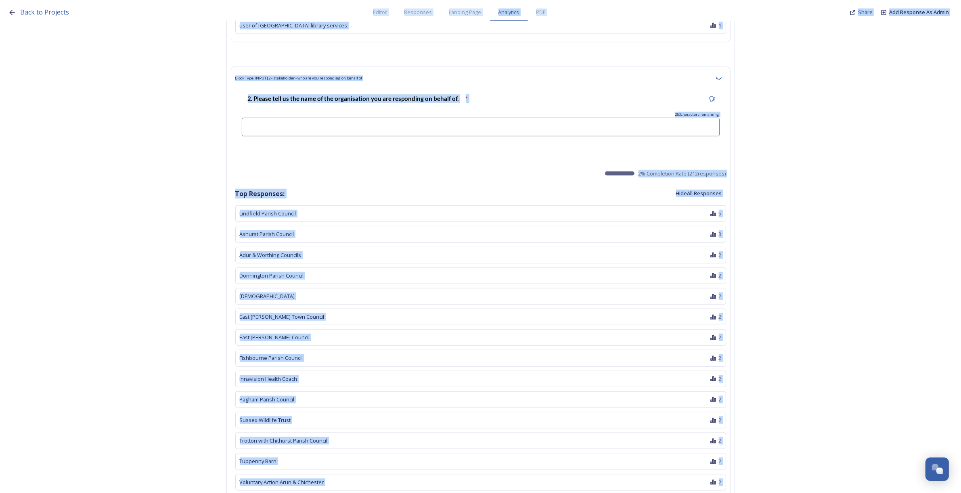
scroll to position [4465, 0]
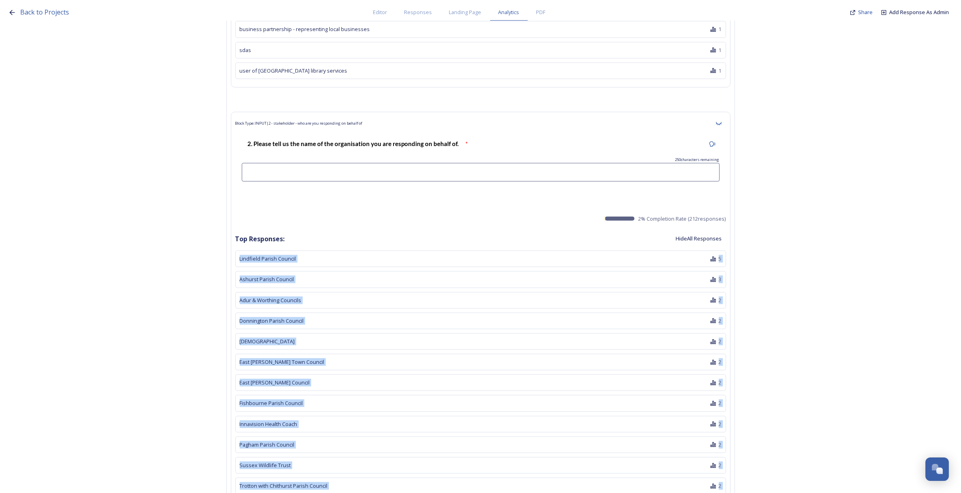
drag, startPoint x: 293, startPoint y: 338, endPoint x: 242, endPoint y: 271, distance: 84.2
copy div "Lindfield Parish Council 5 Ashurst Parish Council 3 Adur & Worthing Councils 2 …"
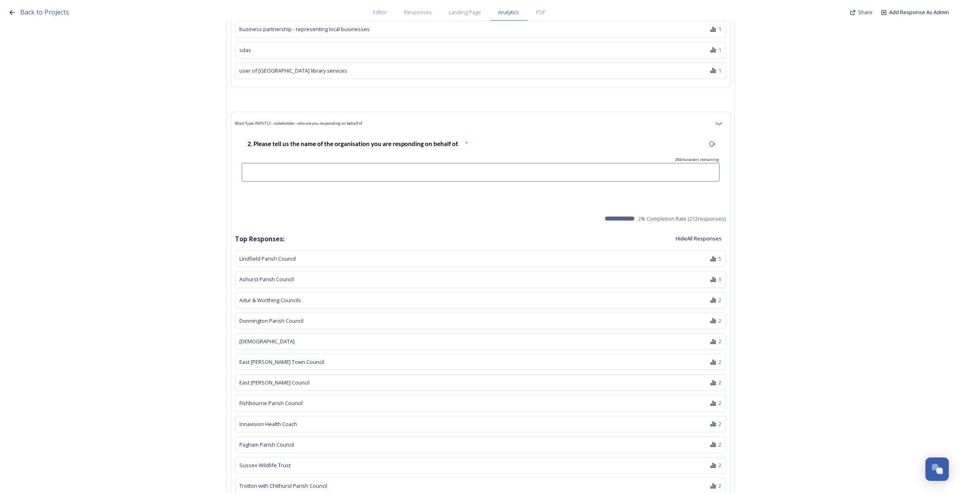
drag, startPoint x: 241, startPoint y: 268, endPoint x: 310, endPoint y: 247, distance: 71.8
click at [294, 265] on div "Lindfield Parish Council 5" at bounding box center [480, 259] width 491 height 17
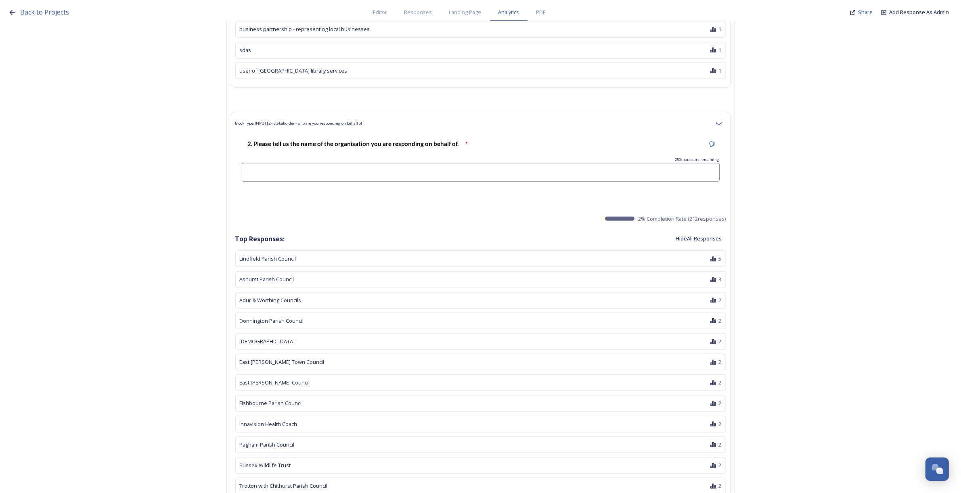
click at [705, 247] on button "Hide All Responses" at bounding box center [699, 239] width 54 height 16
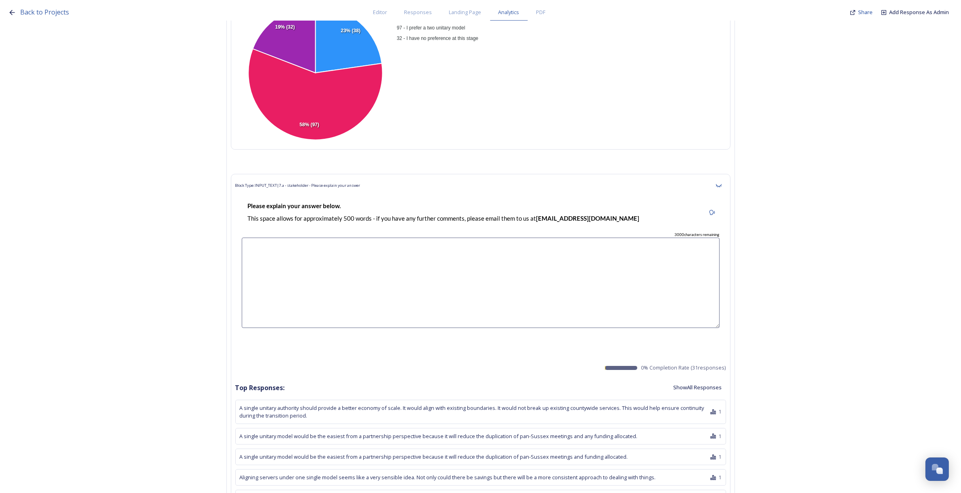
scroll to position [15514, 0]
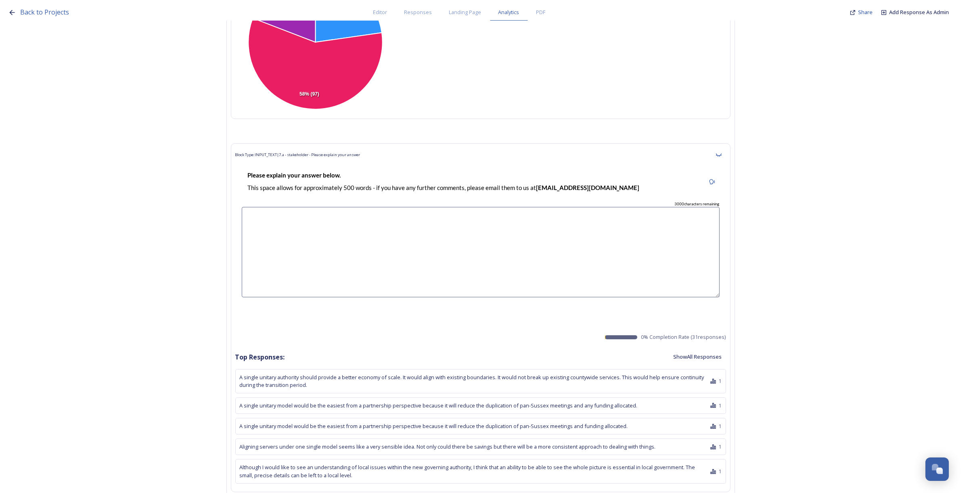
click at [350, 332] on div "Block Type: INPUT_TEXT | 7.a - stakeholder - Please explain your answer Please …" at bounding box center [481, 317] width 500 height 349
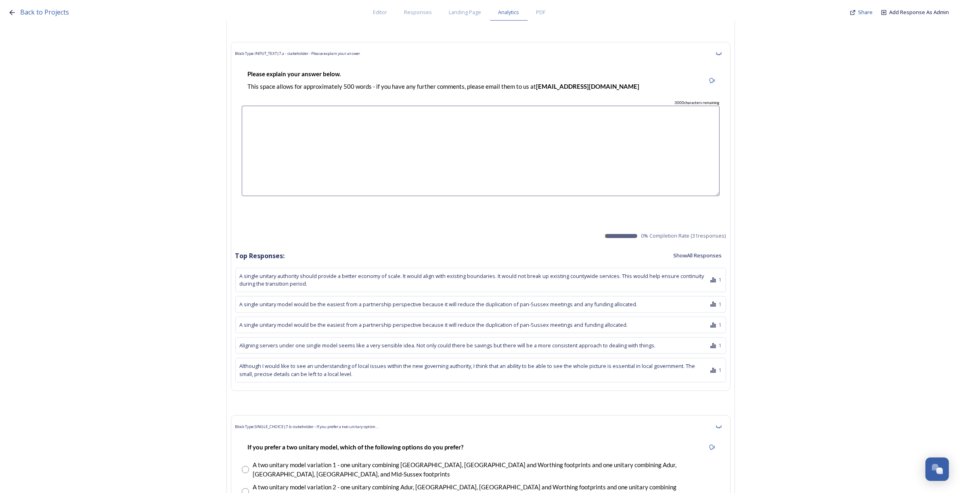
scroll to position [15615, 0]
click at [697, 262] on button "Show All Responses" at bounding box center [698, 256] width 57 height 16
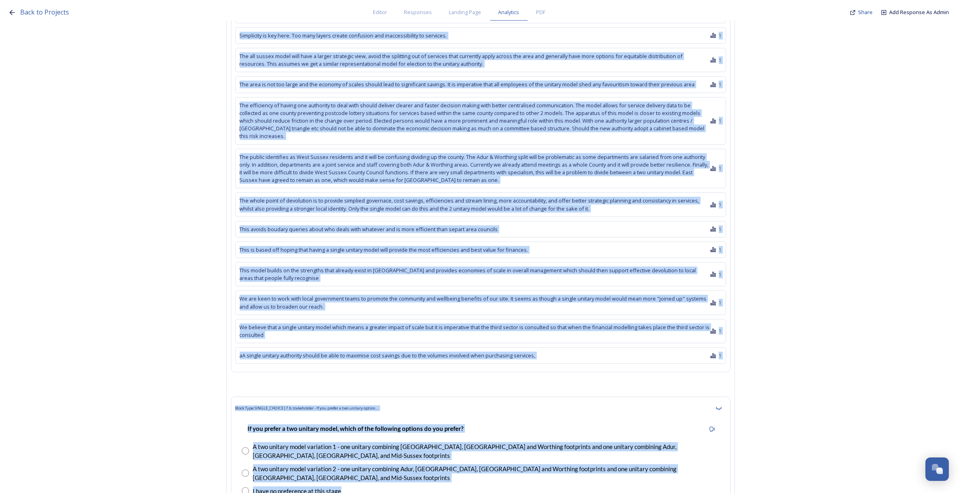
scroll to position [16422, 0]
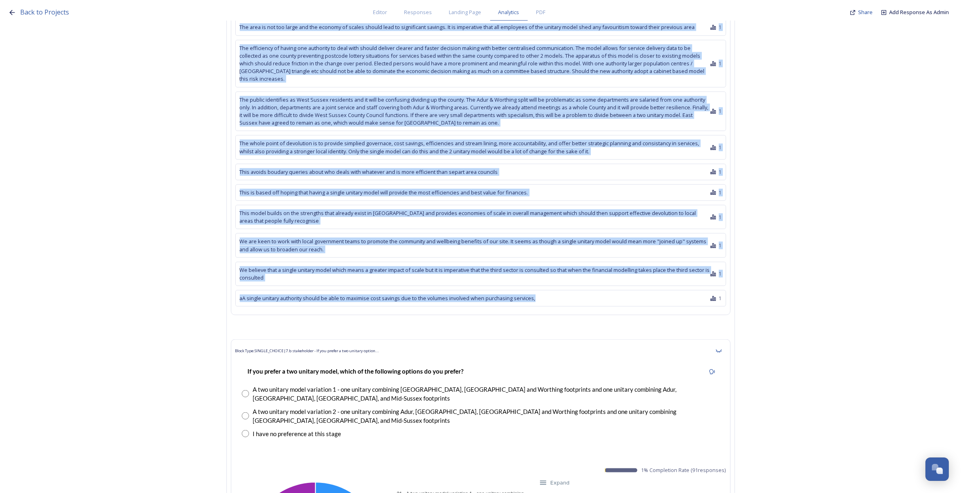
drag, startPoint x: 245, startPoint y: 282, endPoint x: 546, endPoint y: 308, distance: 302.2
copy div "A single unitary authority should provide a better economy of scale. It would a…"
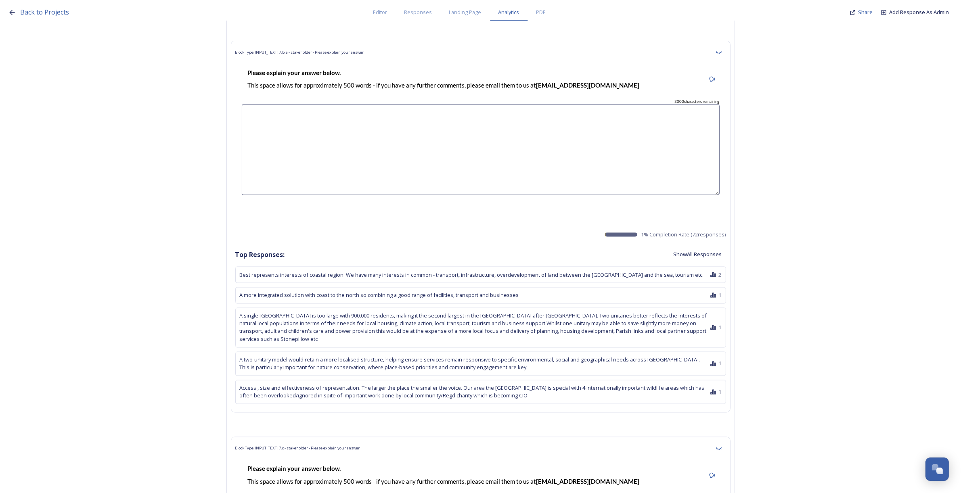
scroll to position [17027, 0]
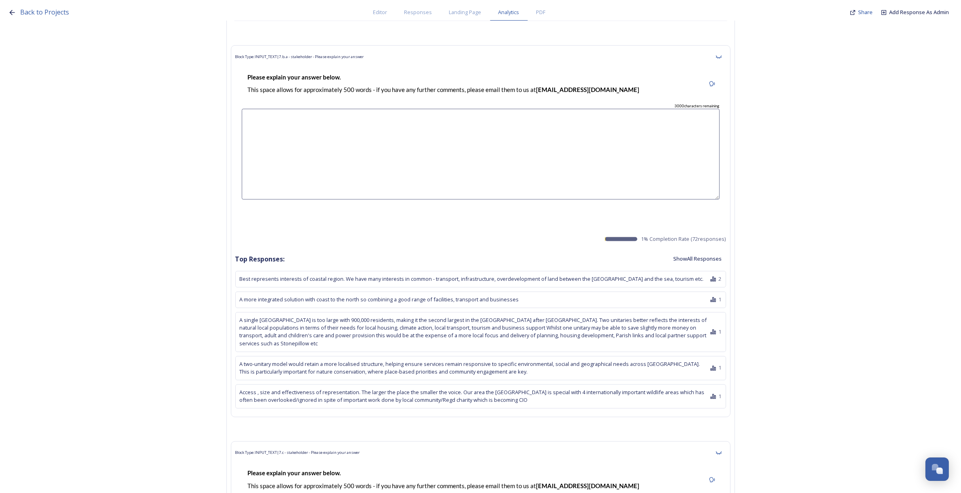
click at [693, 252] on button "Show All Responses" at bounding box center [698, 259] width 57 height 16
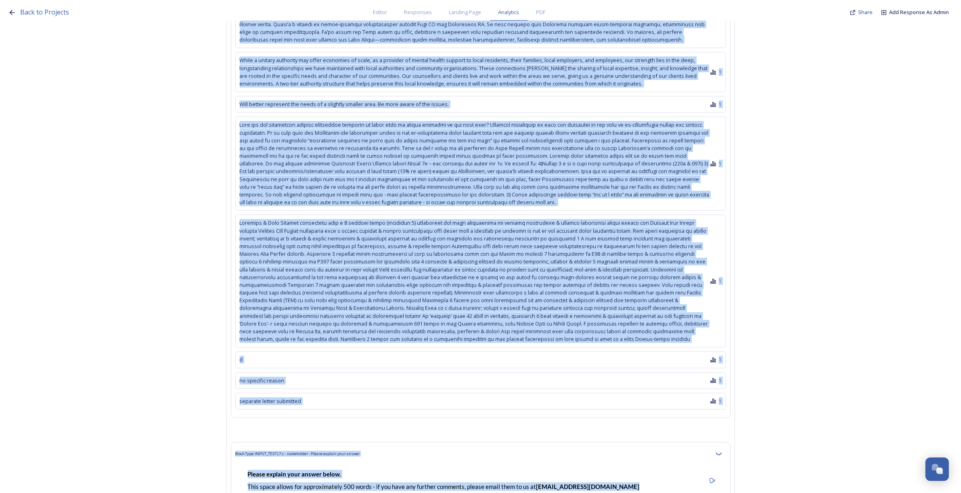
scroll to position [20326, 0]
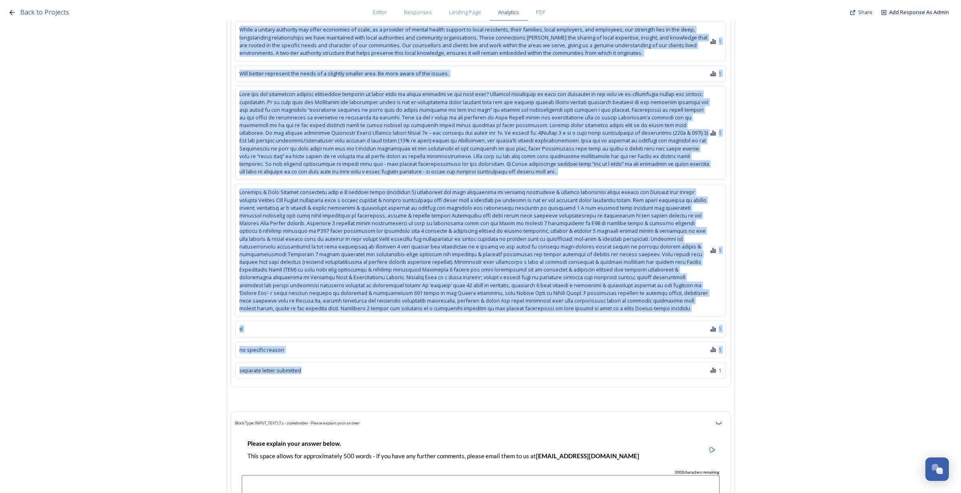
drag, startPoint x: 245, startPoint y: 271, endPoint x: 439, endPoint y: 331, distance: 203.1
copy div "Best represents interests of coastal region. We have many interests in common -…"
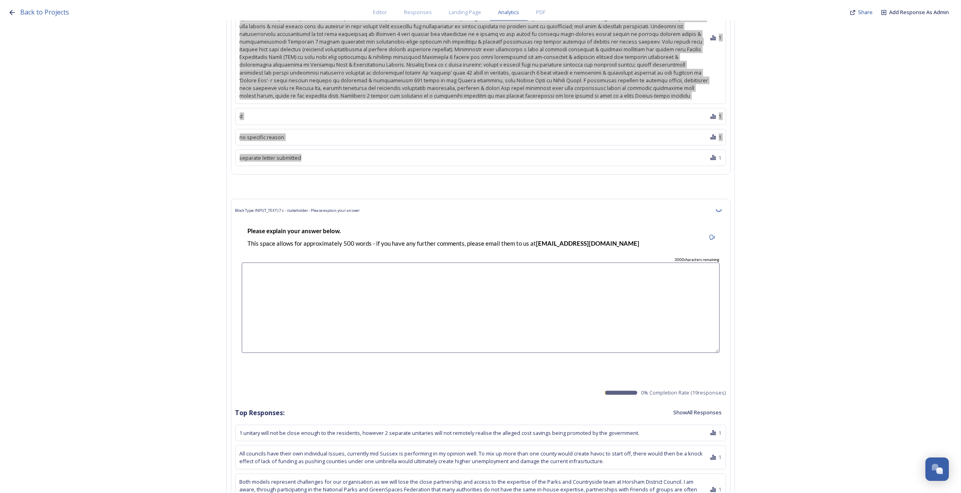
scroll to position [20781, 0]
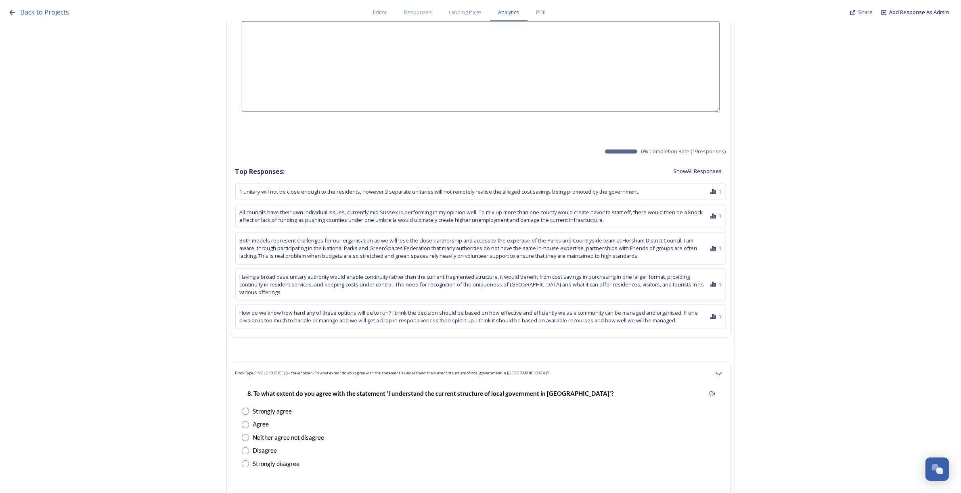
click at [691, 163] on button "Show All Responses" at bounding box center [698, 171] width 57 height 16
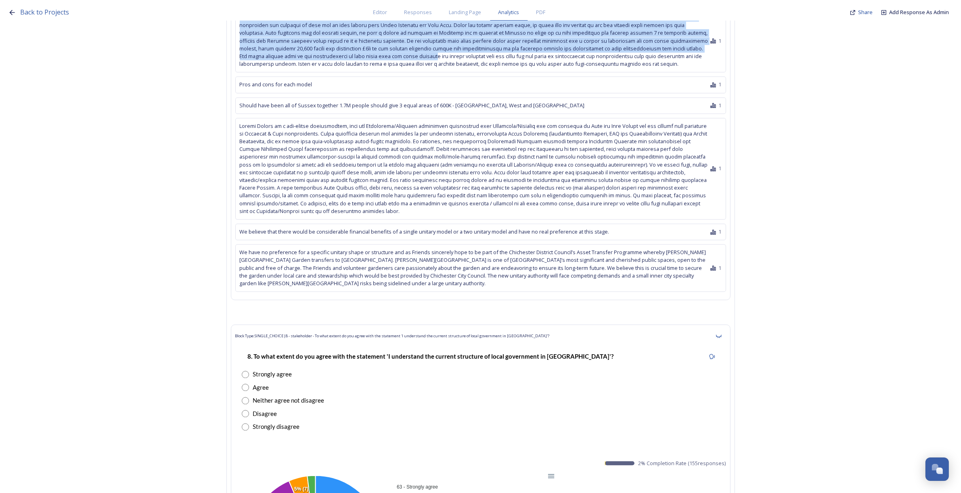
scroll to position [21283, 0]
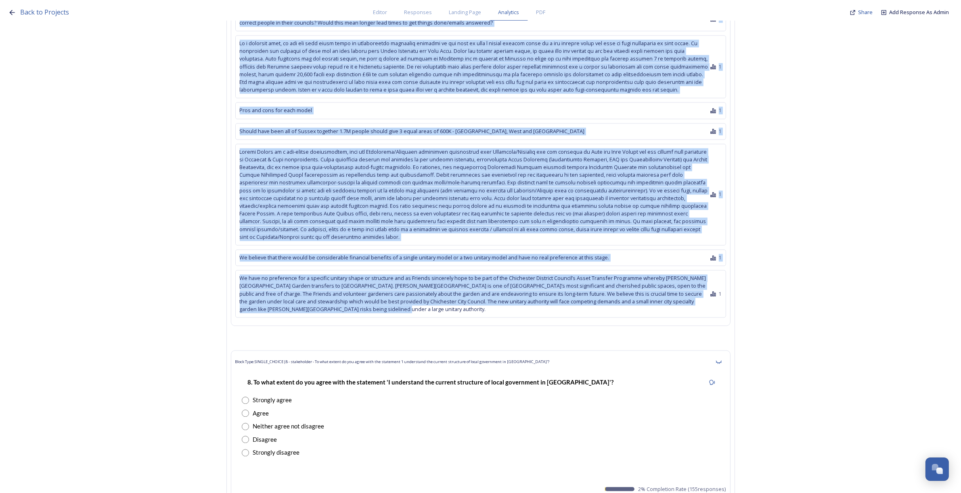
drag, startPoint x: 243, startPoint y: 152, endPoint x: 349, endPoint y: 262, distance: 153.6
copy div "1 unitary will not be close enough to the residents, however 2 separate unitari…"
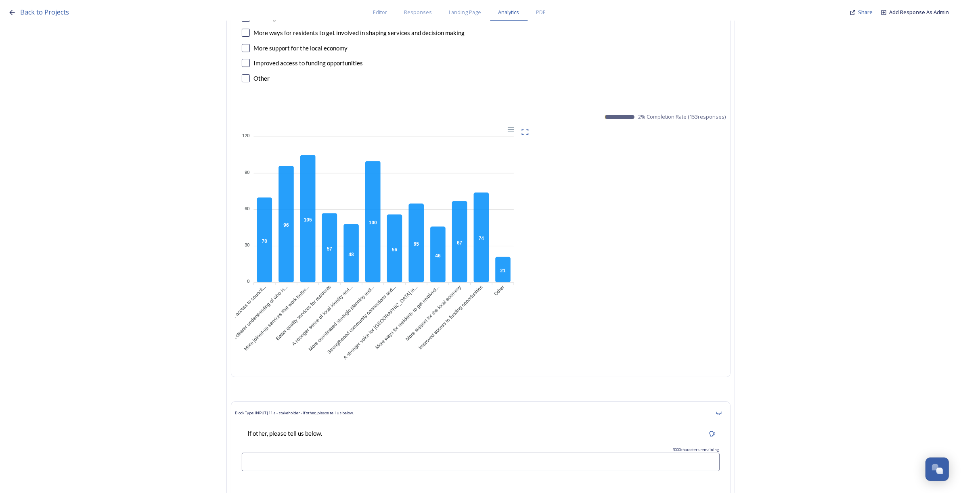
scroll to position [22695, 0]
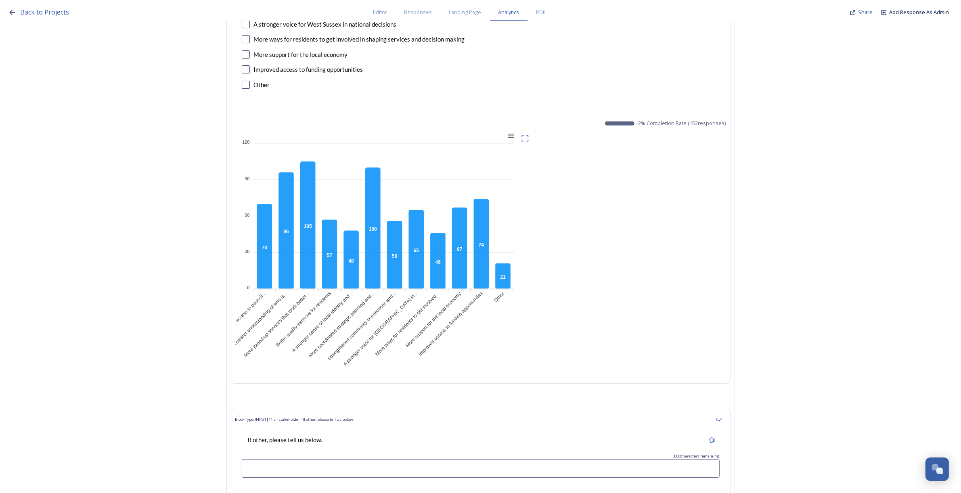
click at [513, 132] on div at bounding box center [510, 135] width 7 height 7
click at [507, 180] on div "Download CSV" at bounding box center [490, 186] width 41 height 12
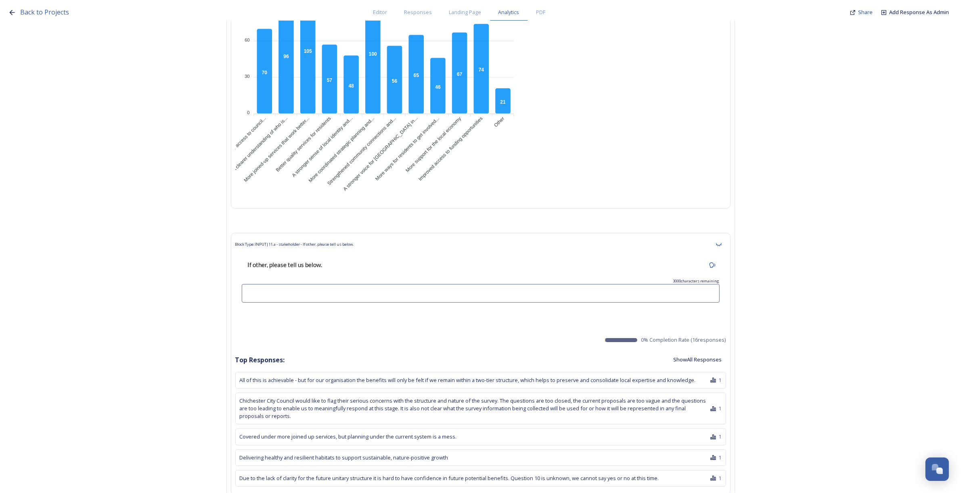
scroll to position [23049, 0]
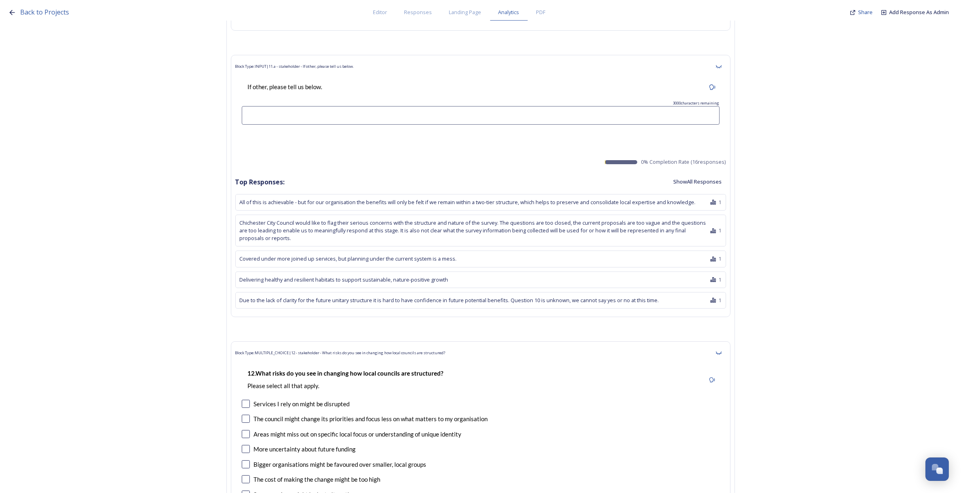
click at [689, 174] on button "Show All Responses" at bounding box center [698, 182] width 57 height 16
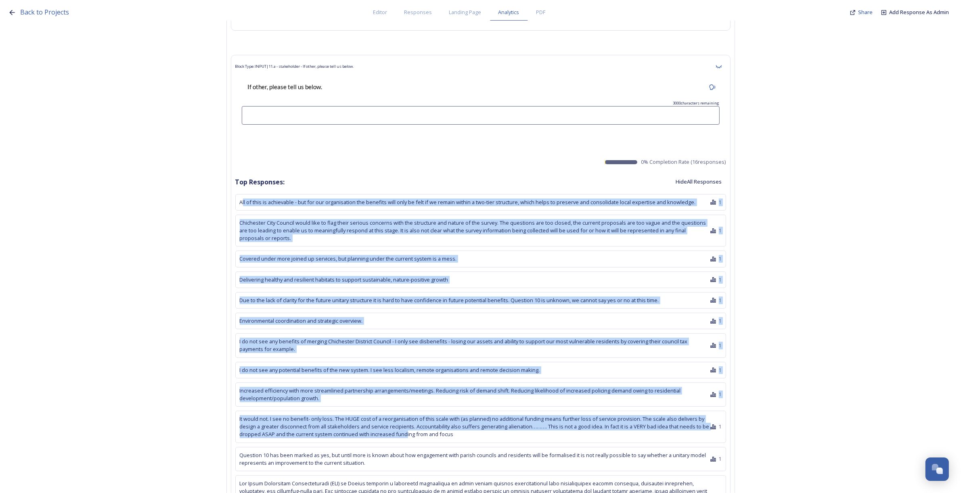
drag, startPoint x: 245, startPoint y: 150, endPoint x: 411, endPoint y: 391, distance: 291.8
click at [411, 391] on div "Top Responses: Hide All Responses All of this is achievable - but for our organ…" at bounding box center [480, 434] width 491 height 521
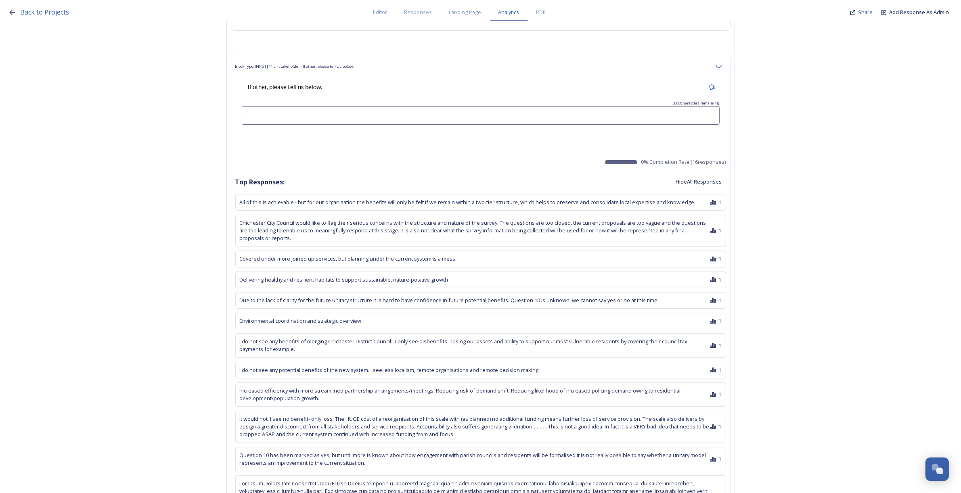
click at [327, 158] on div "0 % Completion Rate ( 16 responses)" at bounding box center [480, 162] width 491 height 8
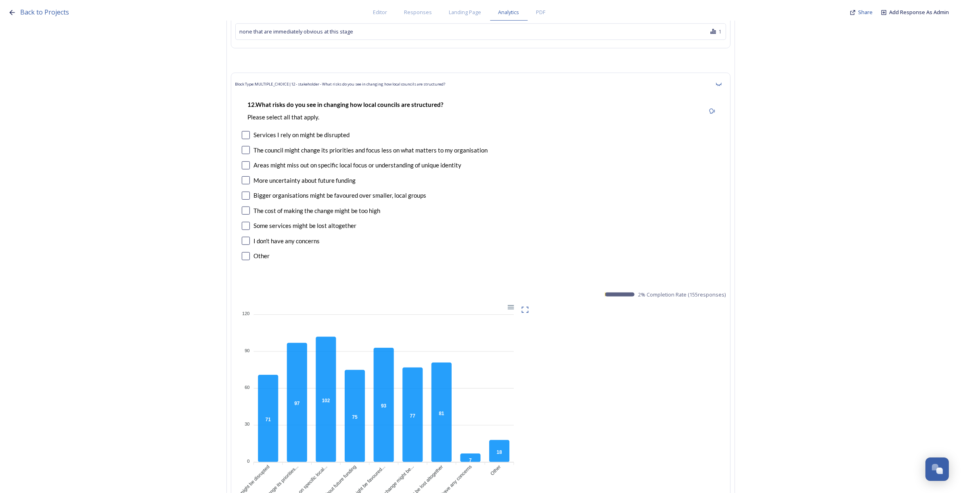
scroll to position [23254, 0]
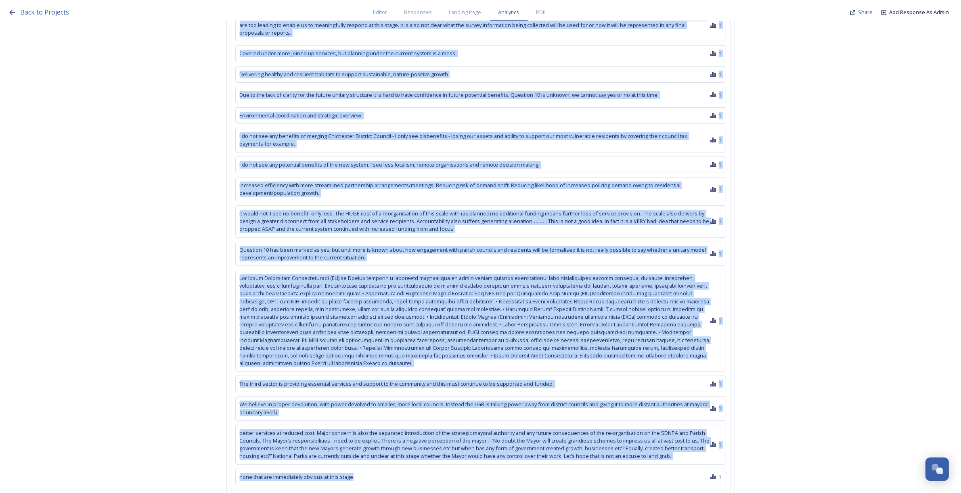
drag, startPoint x: 243, startPoint y: 151, endPoint x: 469, endPoint y: 437, distance: 365.0
click at [469, 437] on div "Top Responses: Hide All Responses All of this is achievable - but for our organ…" at bounding box center [480, 229] width 491 height 521
copy div "All of this is achievable - but for our organisation the benefits will only be …"
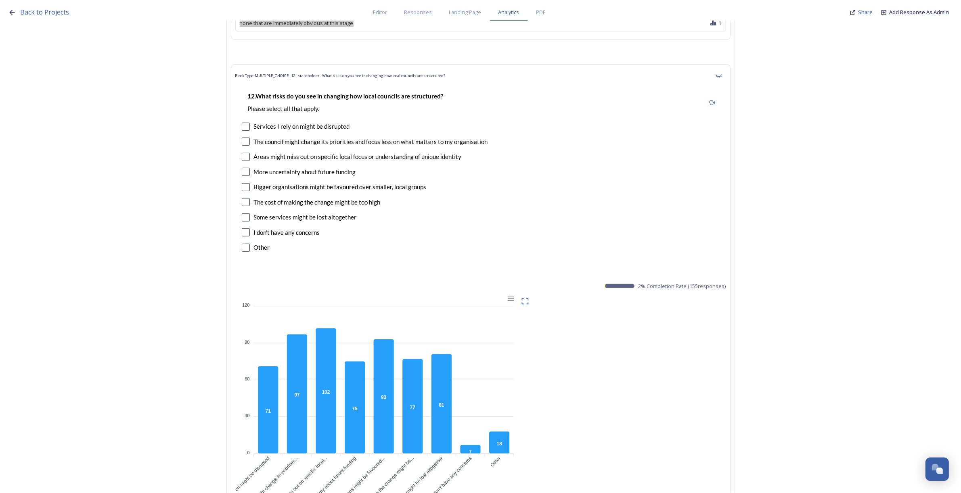
scroll to position [23658, 0]
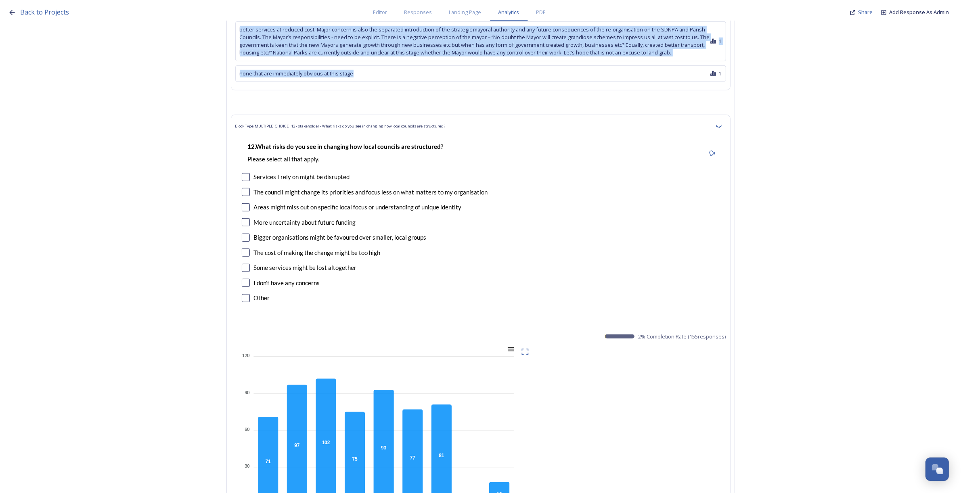
click at [513, 346] on div at bounding box center [510, 349] width 7 height 7
click at [504, 394] on div "Download CSV" at bounding box center [490, 400] width 41 height 12
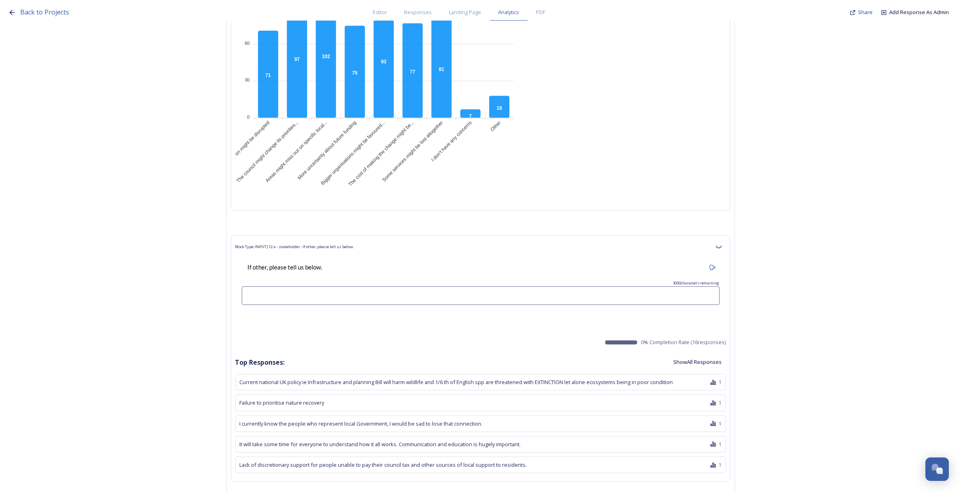
scroll to position [24112, 0]
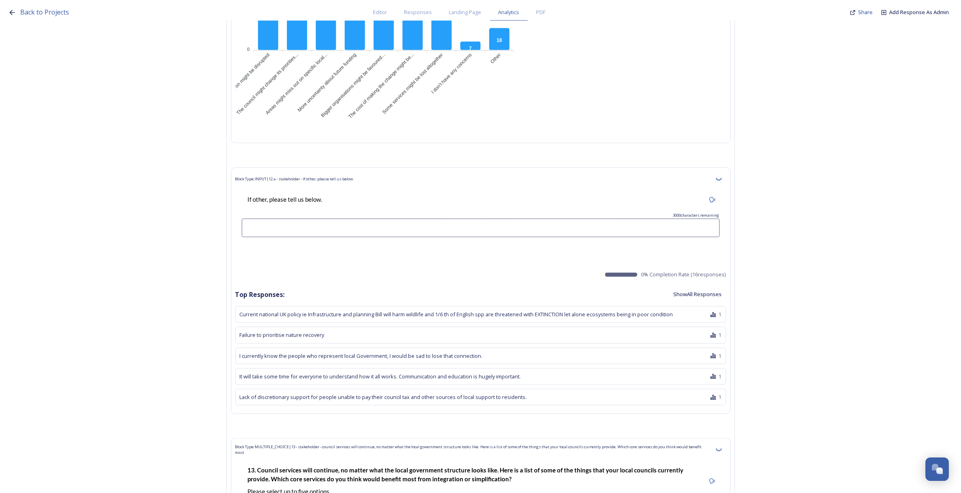
click at [695, 287] on button "Show All Responses" at bounding box center [698, 295] width 57 height 16
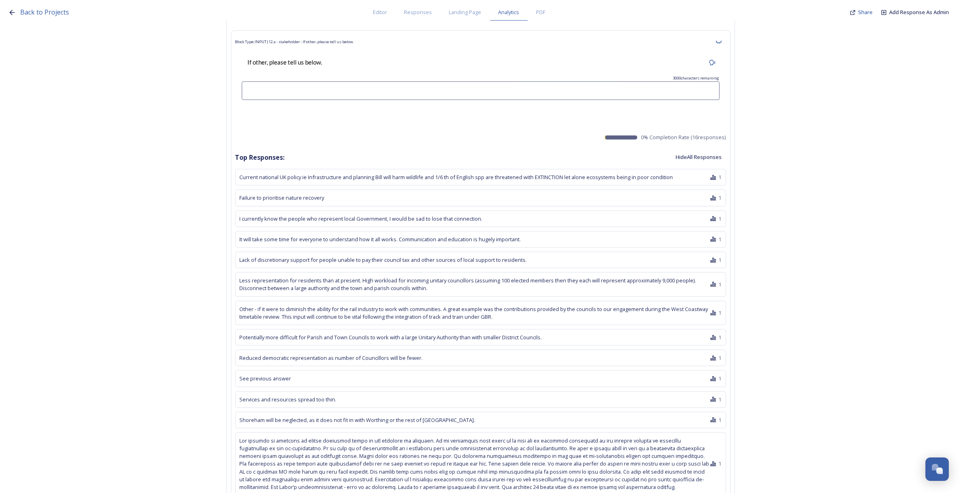
scroll to position [24263, 0]
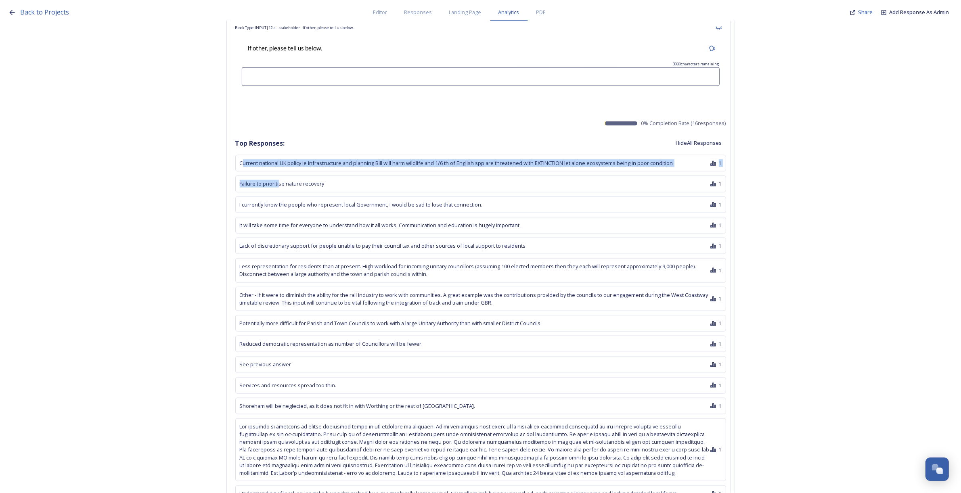
drag, startPoint x: 245, startPoint y: 117, endPoint x: 285, endPoint y: 131, distance: 41.6
click at [285, 135] on div "Top Responses: Hide All Responses Current national UK policy ie Infrastructure …" at bounding box center [480, 353] width 491 height 436
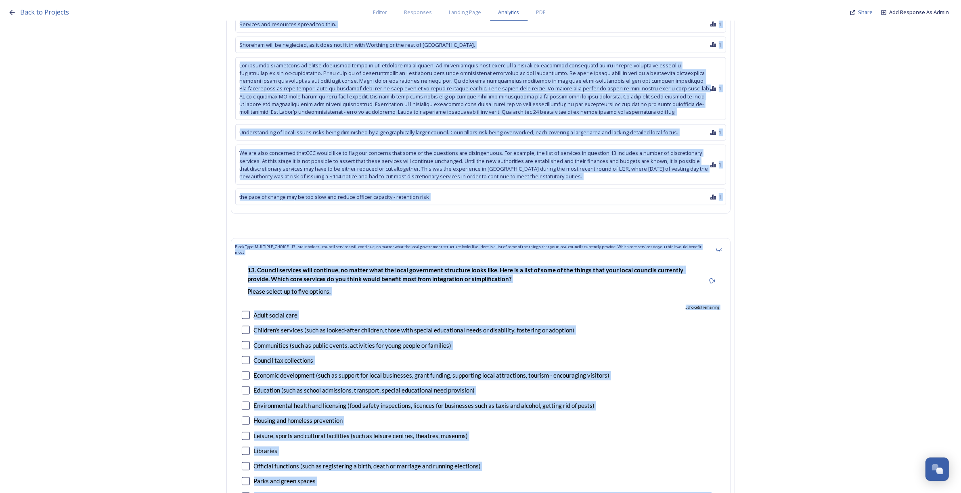
scroll to position [24747, 0]
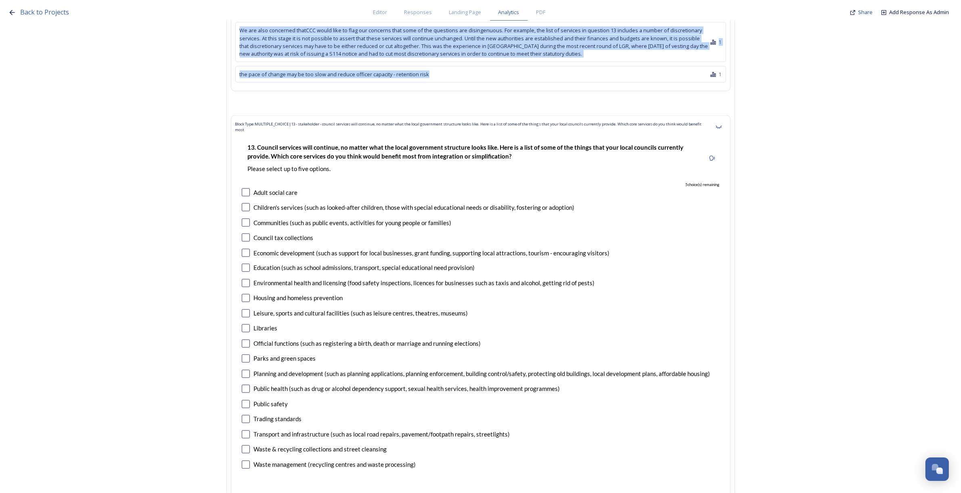
drag, startPoint x: 242, startPoint y: 116, endPoint x: 438, endPoint y: 33, distance: 212.7
copy div "Current national UK policy ie Infrastructure and planning Bill will harm wildli…"
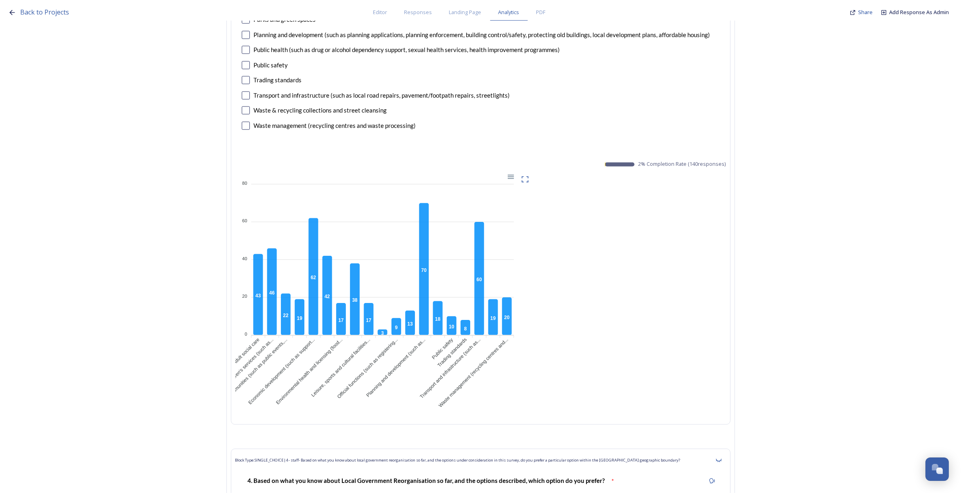
scroll to position [25100, 0]
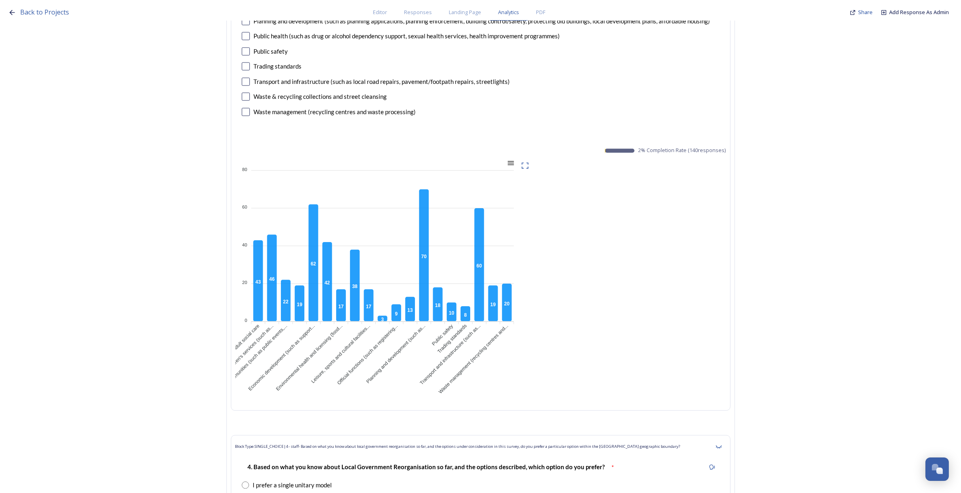
click at [511, 159] on div at bounding box center [510, 162] width 7 height 7
click at [507, 207] on div "Download CSV" at bounding box center [490, 213] width 41 height 12
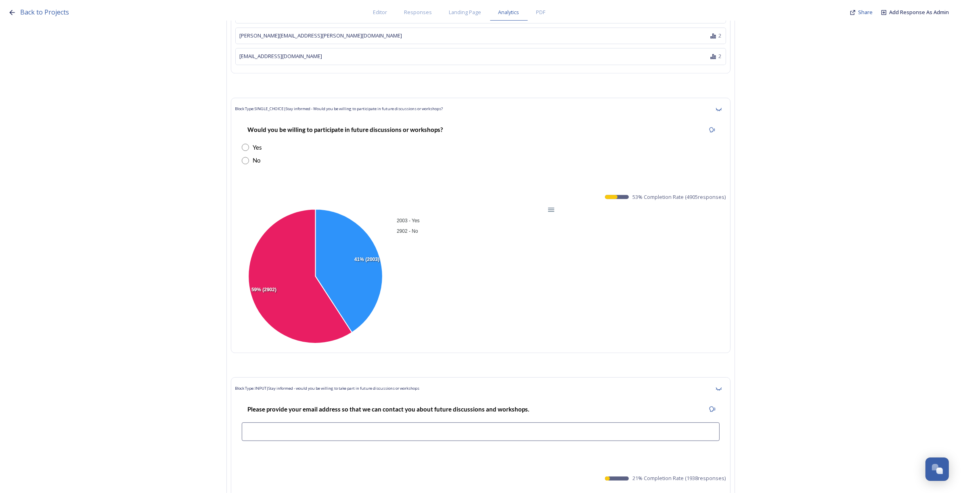
scroll to position [33838, 0]
